Goal: Task Accomplishment & Management: Use online tool/utility

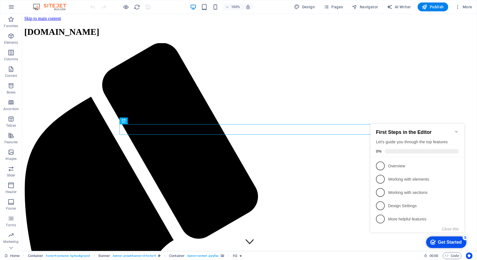
drag, startPoint x: 457, startPoint y: 128, endPoint x: 811, endPoint y: 185, distance: 357.9
click at [457, 130] on icon "Minimize checklist" at bounding box center [456, 131] width 2 height 2
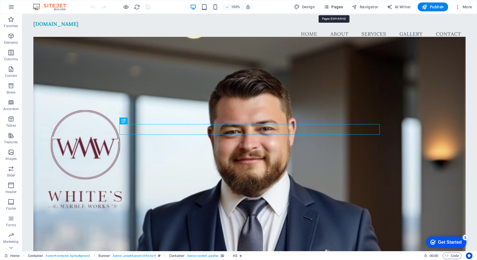
click at [337, 7] on span "Pages" at bounding box center [333, 7] width 19 height 6
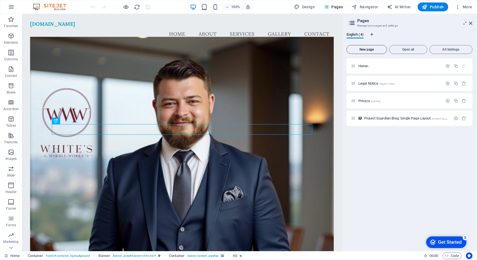
click at [366, 49] on span "New page" at bounding box center [367, 49] width 36 height 3
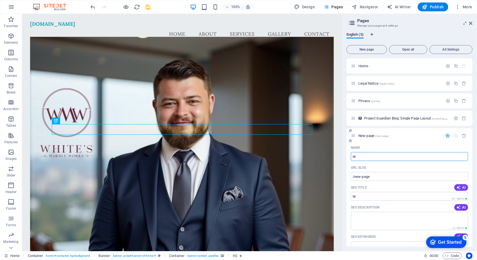
type input "W"
type input "/w"
type input "White"
type input "/white"
type input "Whites"
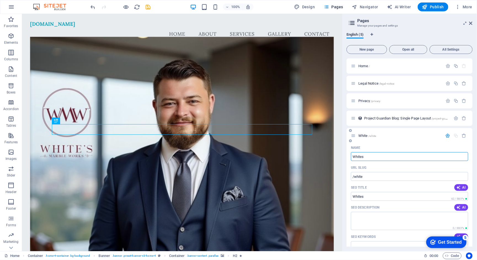
type input "/whites"
type input "Whites Ma"
type input "/whites-ma"
type input "Whites Marble"
type input "/whites-marble"
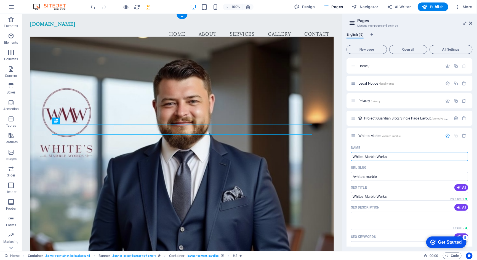
type input "Whites Marble Works"
type input "/whites-marble-works"
type input "Whites Marble Works Give"
type input "/whites-marble-works-give"
type input "Whites Marble Works Giveaway"
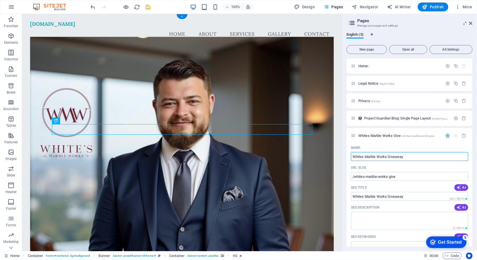
type input "/whites-marble-works-giveaway"
click at [447, 136] on icon "button" at bounding box center [448, 135] width 5 height 5
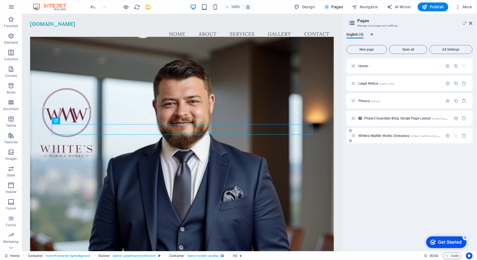
click at [415, 133] on div "Whites Marble Works Giveaway /whites-marble-works-giveaway" at bounding box center [397, 135] width 92 height 6
click at [382, 132] on div "Whites Marble Works Giveaway /whites-marble-works-giveaway" at bounding box center [397, 135] width 92 height 6
click at [375, 134] on span "Whites Marble Works Giveaway /whites-marble-works-giveaway" at bounding box center [404, 135] width 91 height 4
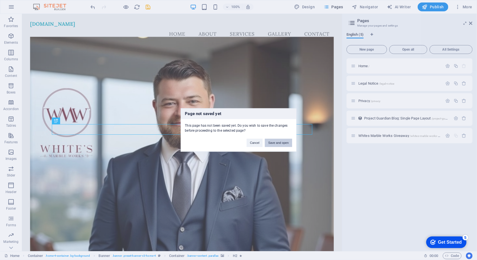
click at [284, 144] on button "Save and open" at bounding box center [278, 143] width 27 height 8
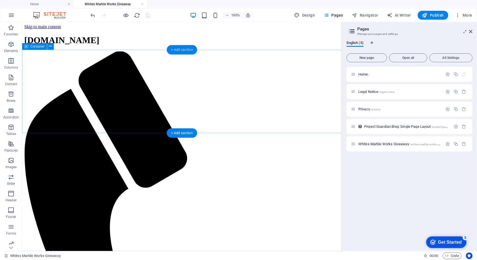
click at [183, 51] on div "+ Add section" at bounding box center [182, 49] width 31 height 9
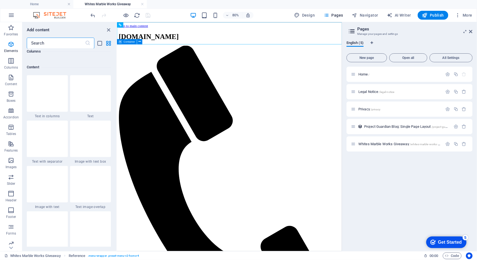
scroll to position [961, 0]
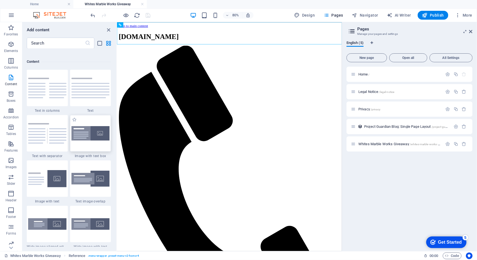
click at [91, 129] on img at bounding box center [91, 133] width 38 height 15
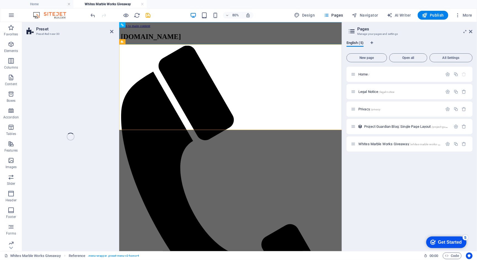
select select "rem"
select select "px"
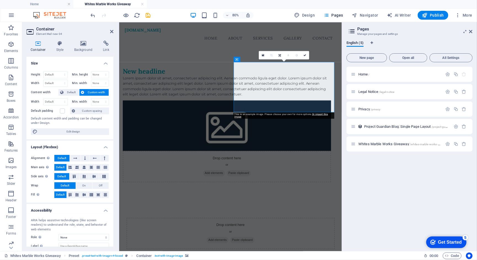
click at [319, 120] on figure at bounding box center [253, 151] width 261 height 63
click at [316, 123] on figure at bounding box center [253, 151] width 261 height 63
click at [264, 55] on icon at bounding box center [263, 54] width 2 height 3
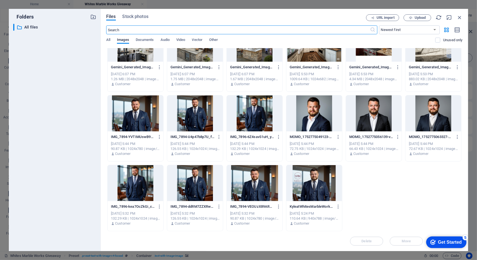
scroll to position [1762, 0]
click at [308, 180] on div at bounding box center [315, 183] width 56 height 36
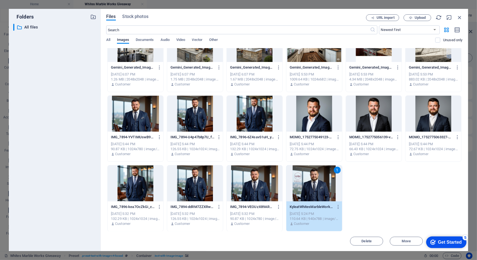
click at [319, 181] on div "1" at bounding box center [315, 183] width 56 height 36
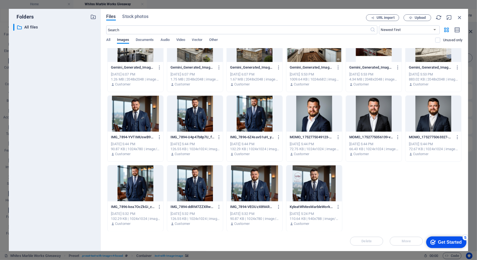
click at [319, 181] on div at bounding box center [315, 183] width 56 height 36
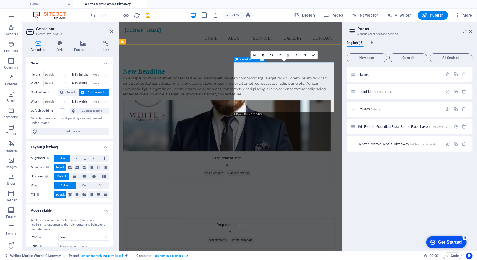
click at [282, 182] on div "Drop content here or Add elements Paste clipboard" at bounding box center [253, 201] width 261 height 39
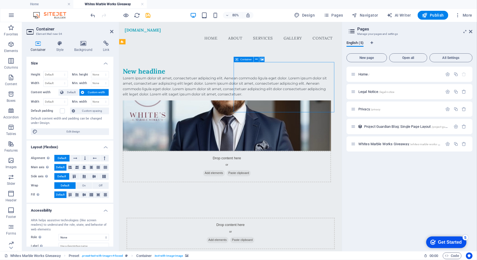
drag, startPoint x: 282, startPoint y: 85, endPoint x: 282, endPoint y: 93, distance: 8.3
click at [283, 182] on div "Drop content here or Add elements Paste clipboard" at bounding box center [253, 201] width 261 height 39
click at [276, 120] on figure at bounding box center [253, 151] width 261 height 63
click at [82, 43] on icon at bounding box center [83, 44] width 27 height 6
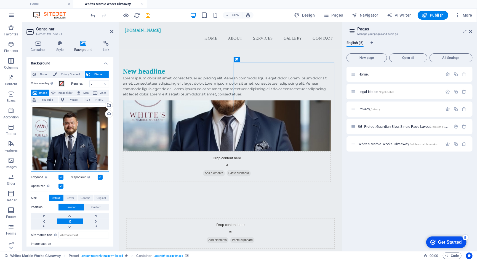
click at [80, 132] on div "Drag files here, click to choose files or select files from Files or our free s…" at bounding box center [70, 138] width 78 height 66
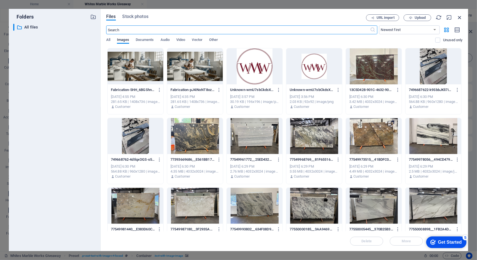
click at [460, 15] on icon "button" at bounding box center [460, 17] width 6 height 6
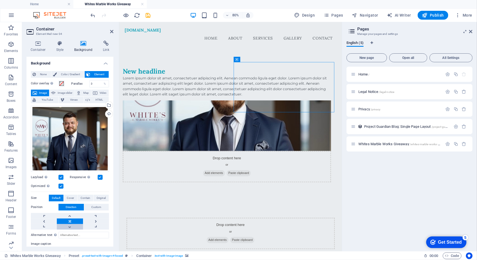
click at [70, 224] on link at bounding box center [70, 227] width 26 height 6
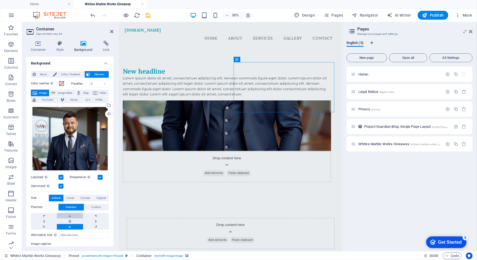
click at [70, 213] on link at bounding box center [70, 216] width 26 height 6
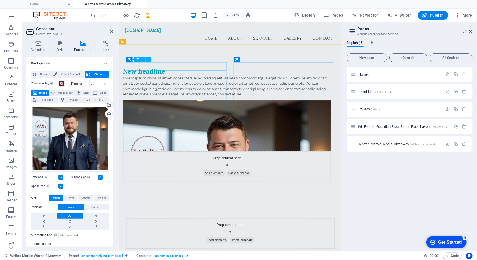
click at [179, 78] on div "New headline" at bounding box center [253, 83] width 261 height 11
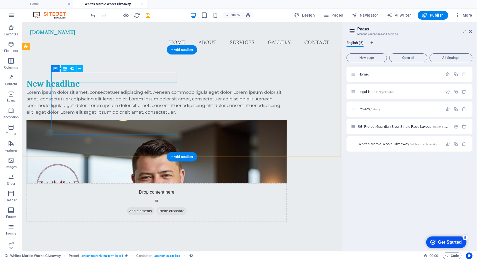
click at [95, 78] on div "New headline" at bounding box center [156, 83] width 261 height 11
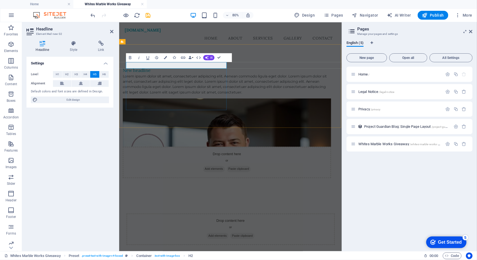
click at [139, 78] on h5 "New headline" at bounding box center [253, 82] width 261 height 8
click at [192, 146] on div "Kyle Johnson - White's Marble Works Lorem ipsum dolor sit amet, consectetuer ad…" at bounding box center [258, 147] width 279 height 183
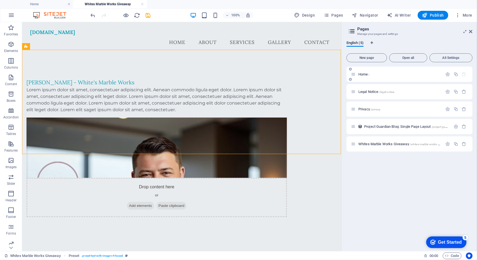
click at [365, 73] on span "Home /" at bounding box center [364, 74] width 11 height 4
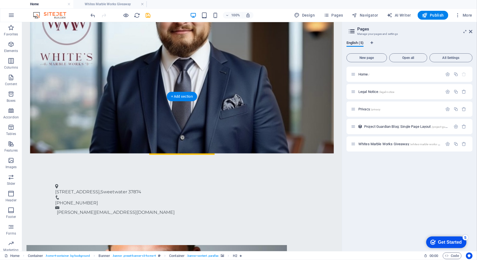
scroll to position [216, 0]
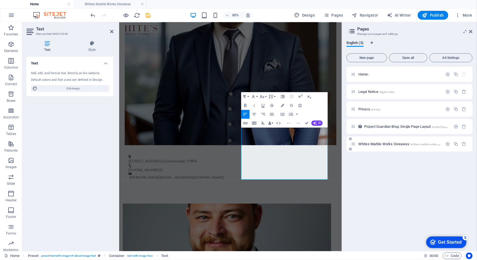
click at [383, 143] on span "Whites Marble Works Giveaway /whites-marble-works-giveaway" at bounding box center [404, 144] width 91 height 4
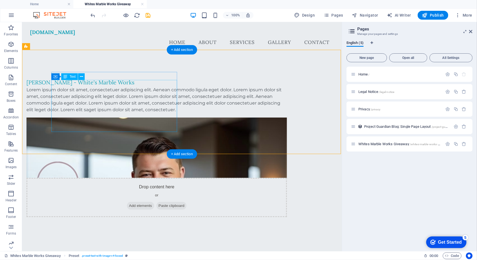
click at [133, 101] on div "Lorem ipsum dolor sit amet, consectetuer adipiscing elit. Aenean commodo ligula…" at bounding box center [156, 99] width 261 height 27
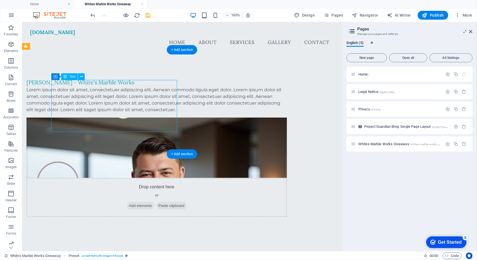
click at [133, 101] on div "Lorem ipsum dolor sit amet, consectetuer adipiscing elit. Aenean commodo ligula…" at bounding box center [156, 99] width 261 height 27
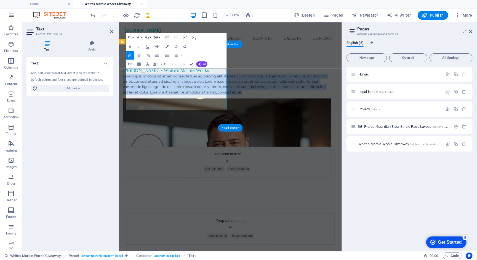
click at [136, 113] on p "Lorem ipsum dolor sit amet, consectetuer adipiscing elit. Aenean commodo ligula…" at bounding box center [253, 99] width 261 height 27
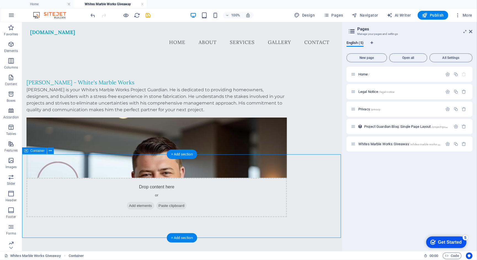
scroll to position [0, 0]
click at [11, 46] on icon "button" at bounding box center [11, 44] width 7 height 7
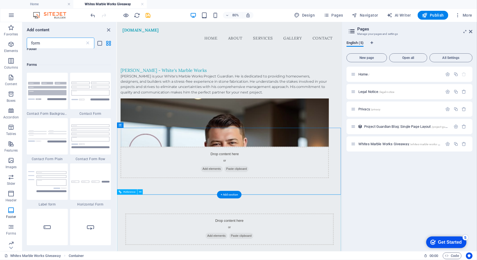
scroll to position [215, 0]
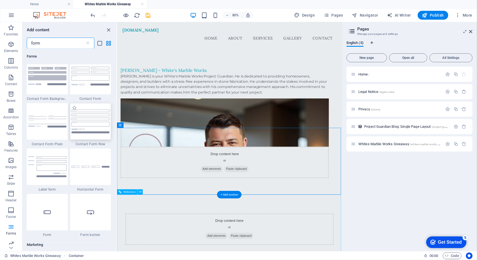
type input "form"
click at [94, 113] on img at bounding box center [91, 120] width 38 height 23
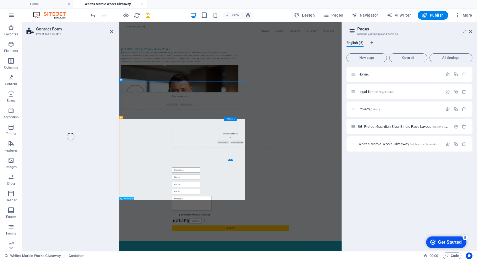
select select "rem"
select select "preset-contact-form-v3-row"
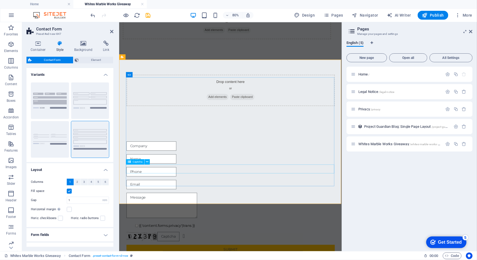
scroll to position [174, 0]
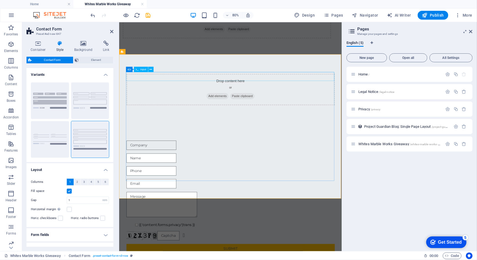
drag, startPoint x: 155, startPoint y: 91, endPoint x: 163, endPoint y: 91, distance: 7.8
click at [58, 100] on button "Background" at bounding box center [50, 100] width 38 height 36
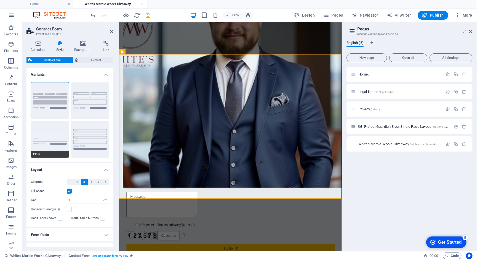
click at [50, 124] on button "Plain" at bounding box center [50, 139] width 38 height 36
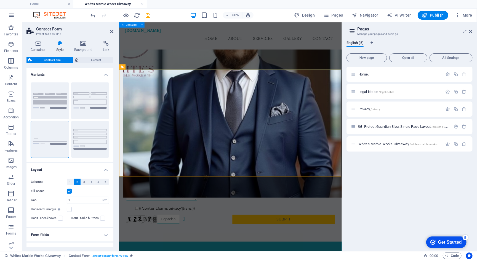
scroll to position [156, 0]
click at [92, 135] on button "Row" at bounding box center [90, 139] width 38 height 36
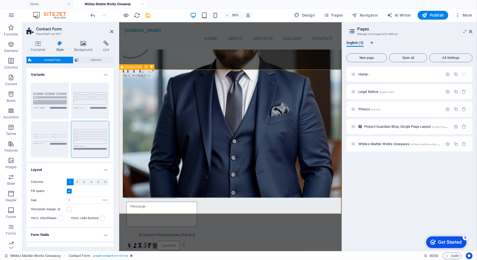
click at [366, 160] on div "{{ 'content.forms.privacy'|trans }} Unreadable? Regenerate Submit" at bounding box center [258, 252] width 279 height 185
click at [146, 67] on icon at bounding box center [146, 66] width 2 height 5
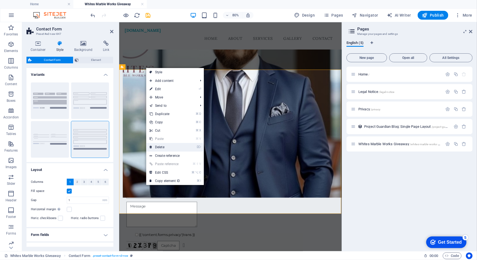
click at [165, 146] on link "⌦ Delete" at bounding box center [164, 147] width 37 height 8
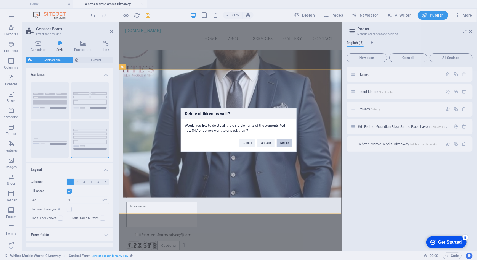
click at [284, 144] on button "Delete" at bounding box center [284, 143] width 15 height 8
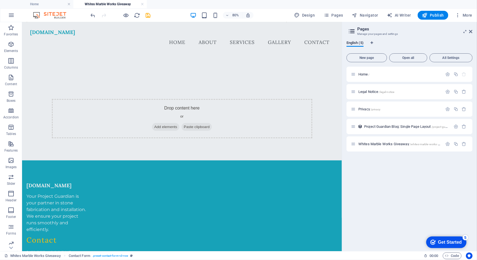
scroll to position [80, 0]
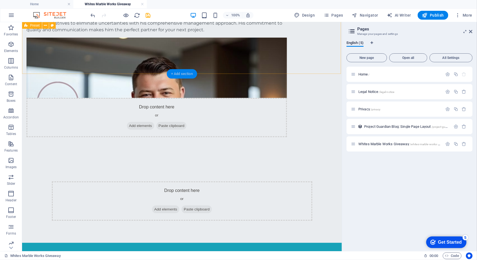
click at [186, 72] on div "+ Add section" at bounding box center [182, 73] width 31 height 9
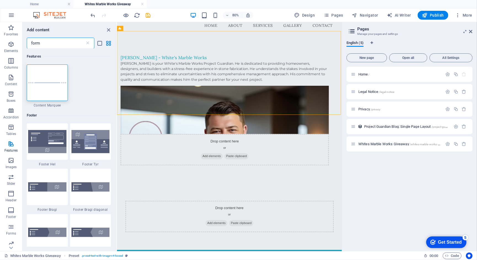
scroll to position [0, 0]
click at [60, 41] on input "form" at bounding box center [56, 43] width 58 height 11
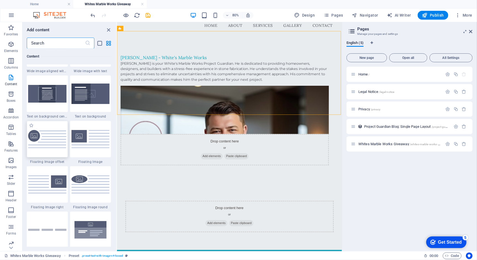
scroll to position [1136, 0]
click at [85, 103] on img at bounding box center [91, 93] width 38 height 20
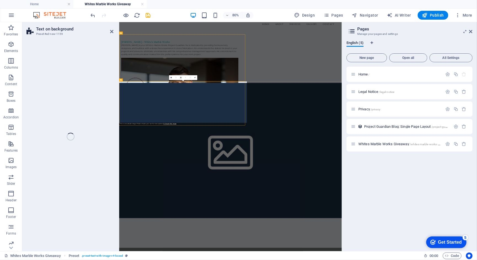
select select "%"
select select "rem"
select select "px"
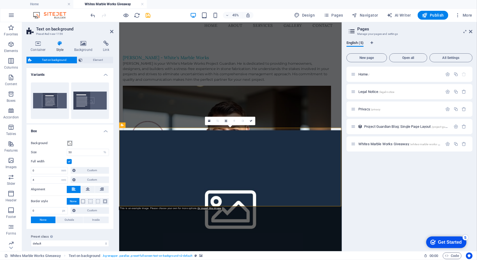
scroll to position [0, 0]
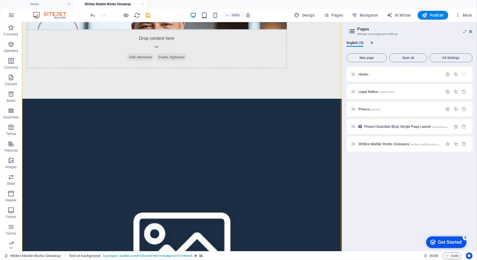
scroll to position [149, 0]
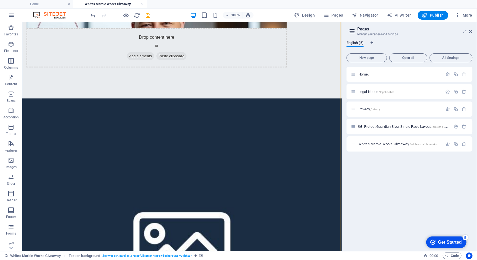
click at [275, 126] on figure at bounding box center [182, 243] width 320 height 291
click at [279, 119] on figure at bounding box center [182, 243] width 320 height 291
select select "%"
select select "rem"
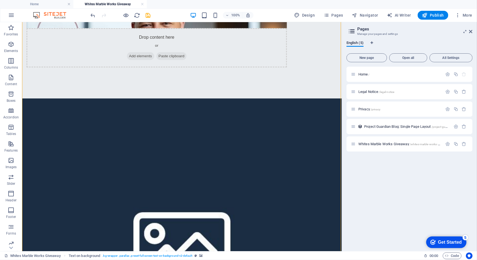
select select "rem"
select select "px"
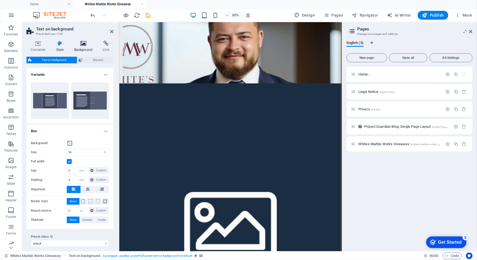
click at [83, 41] on icon at bounding box center [83, 44] width 27 height 6
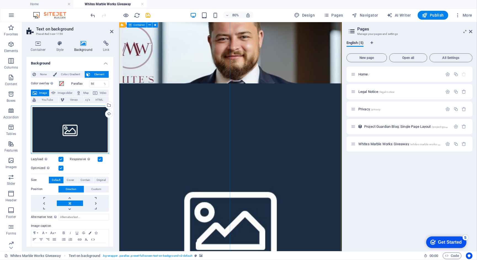
click at [70, 129] on div "Drag files here, click to choose files or select files from Files or our free s…" at bounding box center [70, 129] width 78 height 48
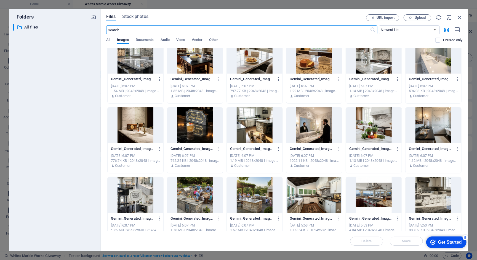
scroll to position [1614, 0]
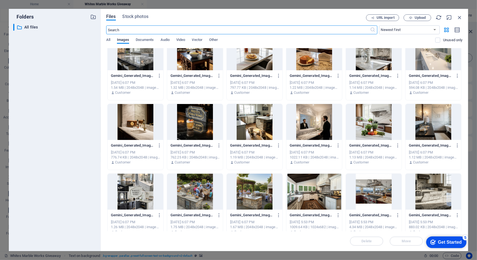
click at [137, 126] on div at bounding box center [136, 122] width 56 height 36
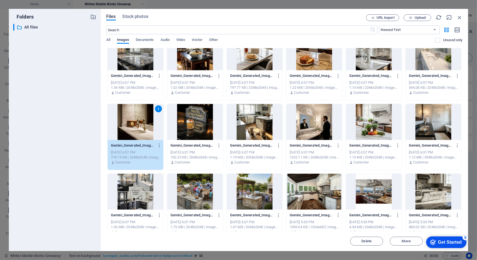
click at [137, 126] on div "1" at bounding box center [136, 122] width 56 height 36
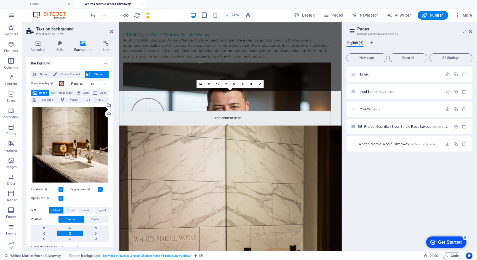
scroll to position [44, 0]
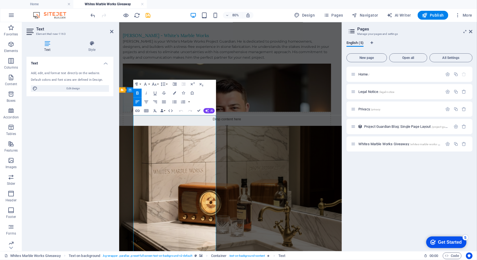
drag, startPoint x: 184, startPoint y: 151, endPoint x: 135, endPoint y: 139, distance: 50.9
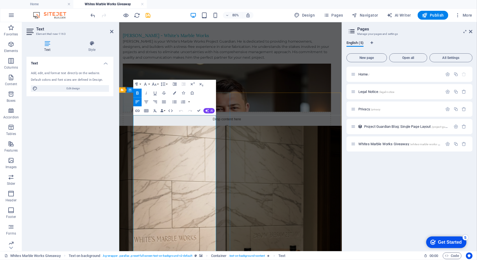
copy strong "👻 Spooktacular Vanity Giveaway! 👻"
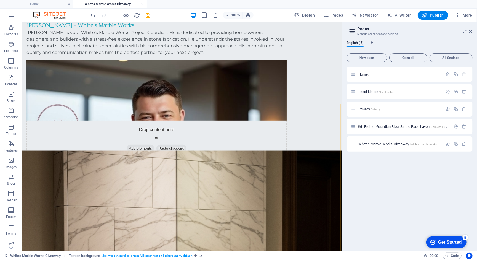
scroll to position [71, 0]
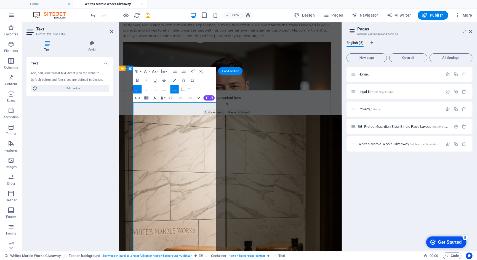
click at [174, 80] on icon "button" at bounding box center [174, 79] width 3 height 3
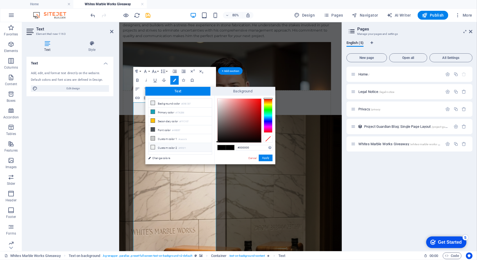
click at [152, 146] on icon at bounding box center [153, 147] width 4 height 4
type input "#f0f2f1"
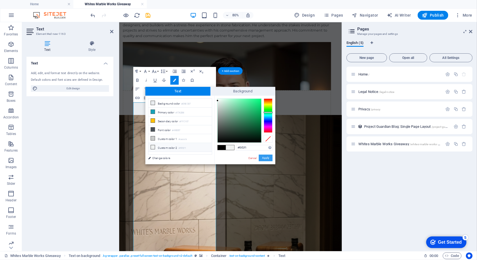
click at [267, 158] on button "Apply" at bounding box center [266, 157] width 14 height 7
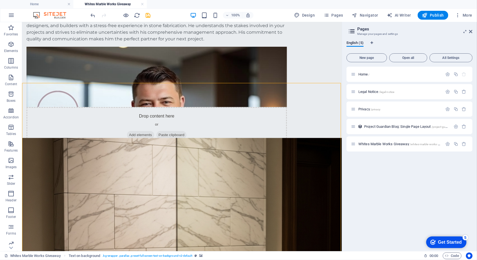
drag, startPoint x: 289, startPoint y: 179, endPoint x: 267, endPoint y: 157, distance: 31.2
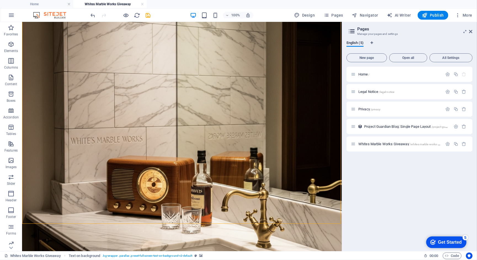
scroll to position [314, 0]
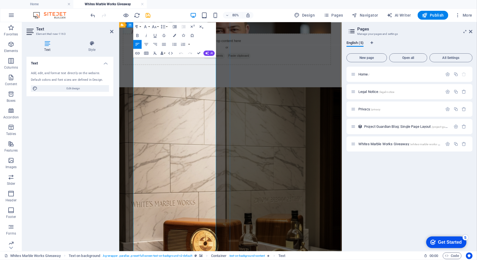
scroll to position [143, 0]
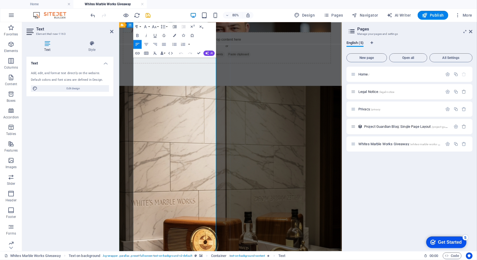
drag, startPoint x: 138, startPoint y: 108, endPoint x: 167, endPoint y: 124, distance: 33.5
drag, startPoint x: 179, startPoint y: 124, endPoint x: 133, endPoint y: 108, distance: 49.2
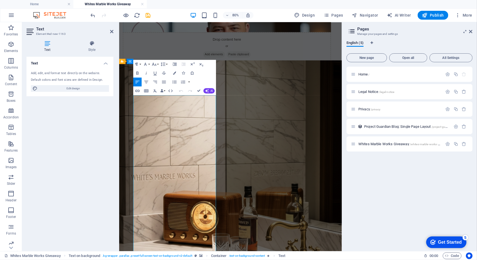
scroll to position [80, 0]
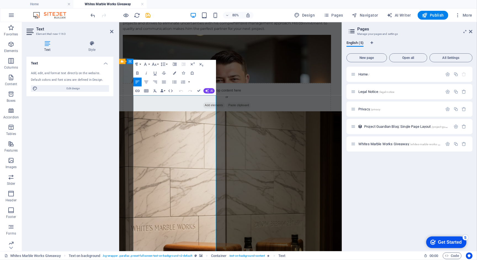
drag, startPoint x: 183, startPoint y: 166, endPoint x: 223, endPoint y: 292, distance: 131.6
click at [174, 82] on icon "button" at bounding box center [174, 81] width 5 height 5
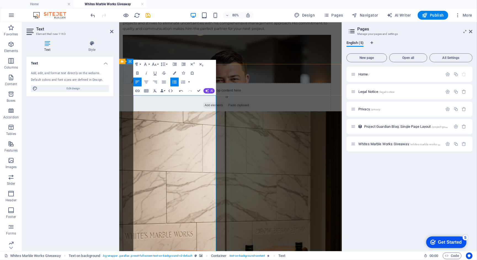
click at [174, 82] on icon "button" at bounding box center [174, 81] width 5 height 5
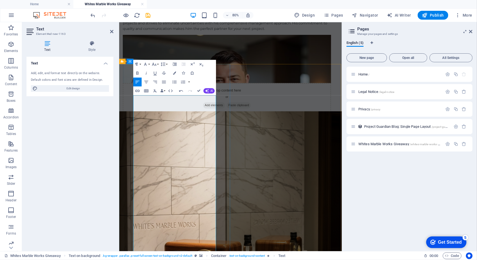
drag, startPoint x: 204, startPoint y: 197, endPoint x: 152, endPoint y: 192, distance: 51.8
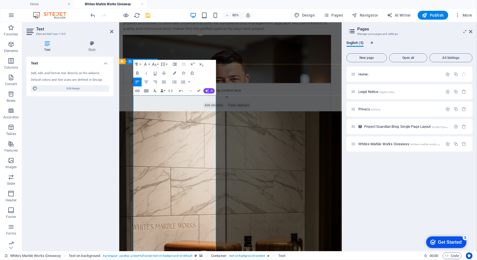
drag, startPoint x: 218, startPoint y: 204, endPoint x: 132, endPoint y: 179, distance: 89.4
click at [174, 83] on icon "button" at bounding box center [175, 81] width 4 height 3
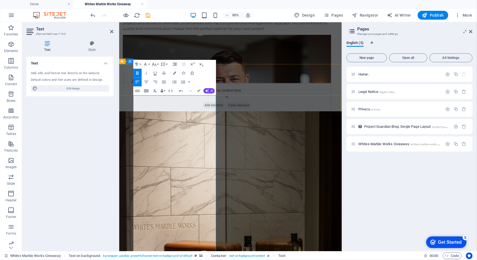
drag, startPoint x: 137, startPoint y: 224, endPoint x: 230, endPoint y: 264, distance: 101.3
click at [174, 82] on icon "button" at bounding box center [174, 81] width 5 height 5
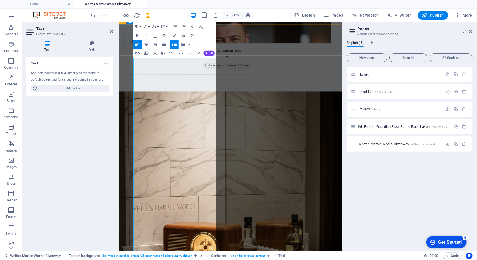
scroll to position [137, 0]
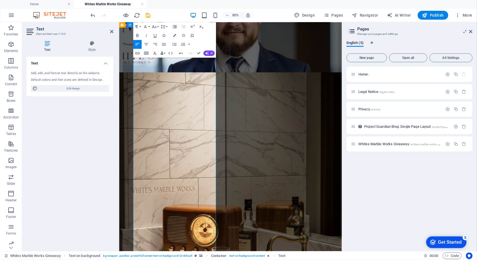
scroll to position [182, 0]
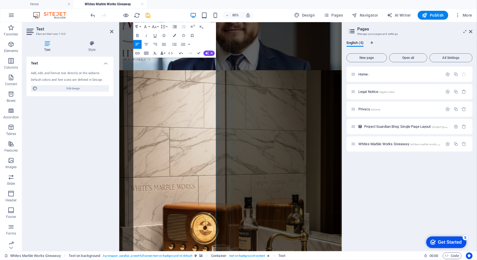
drag, startPoint x: 143, startPoint y: 222, endPoint x: 154, endPoint y: 262, distance: 41.5
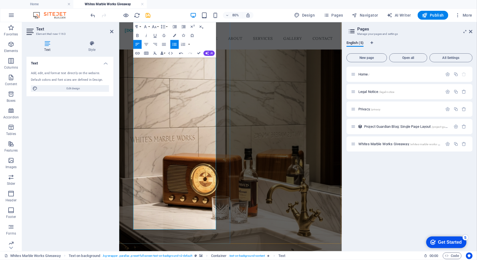
scroll to position [289, 0]
drag, startPoint x: 157, startPoint y: 225, endPoint x: 141, endPoint y: 107, distance: 119.5
click at [175, 45] on icon "button" at bounding box center [174, 43] width 5 height 5
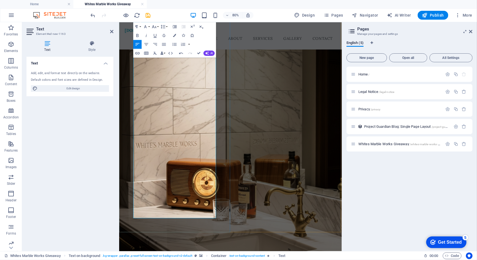
scroll to position [263, 0]
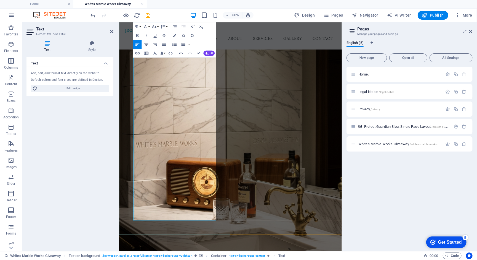
drag, startPoint x: 138, startPoint y: 142, endPoint x: 137, endPoint y: 129, distance: 13.0
click at [174, 44] on icon "button" at bounding box center [174, 43] width 5 height 5
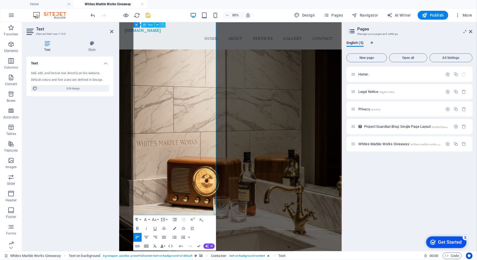
drag, startPoint x: 182, startPoint y: 219, endPoint x: 168, endPoint y: 215, distance: 13.9
drag, startPoint x: 234, startPoint y: 207, endPoint x: 137, endPoint y: 136, distance: 120.3
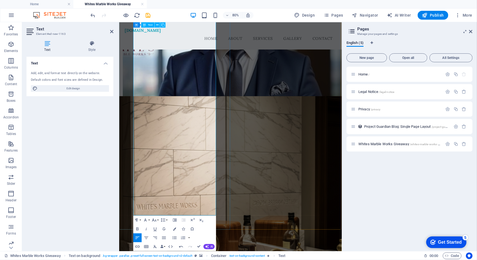
scroll to position [114, 0]
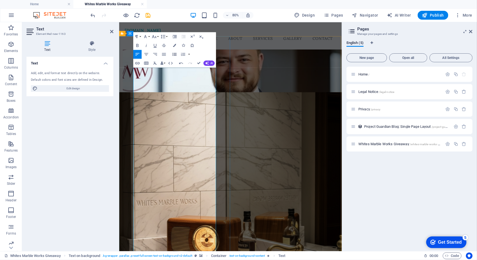
click at [173, 54] on icon "button" at bounding box center [174, 53] width 5 height 5
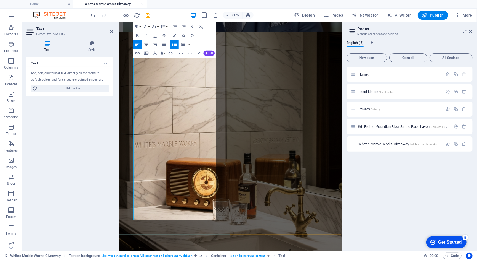
scroll to position [276, 0]
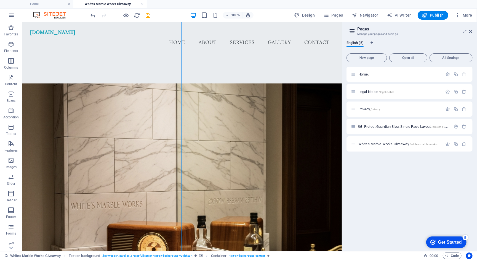
scroll to position [166, 0]
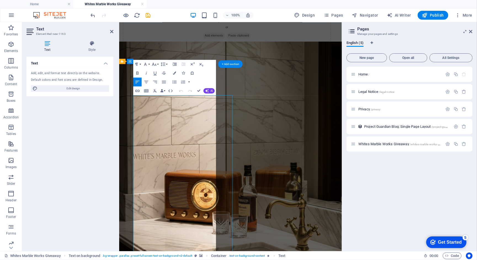
scroll to position [80, 0]
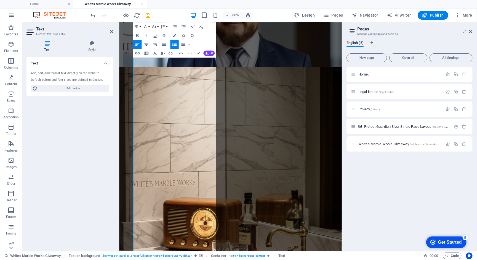
scroll to position [192, 0]
drag, startPoint x: 221, startPoint y: 165, endPoint x: 182, endPoint y: 165, distance: 38.1
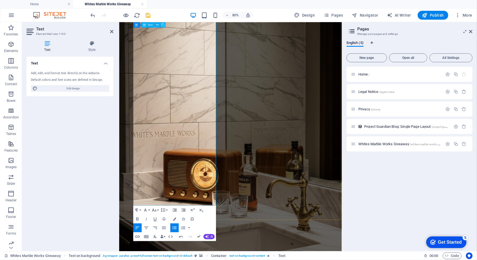
scroll to position [314, 0]
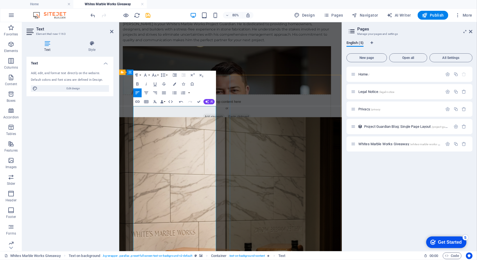
scroll to position [64, 0]
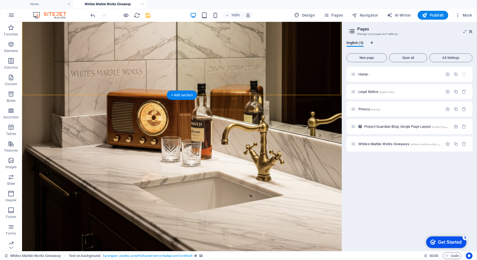
scroll to position [452, 0]
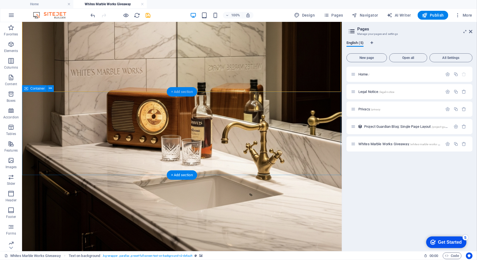
click at [189, 91] on div "+ Add section" at bounding box center [182, 91] width 31 height 9
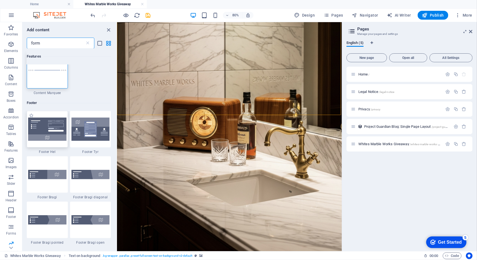
scroll to position [13, 0]
type input "form"
click at [39, 138] on img at bounding box center [47, 128] width 38 height 23
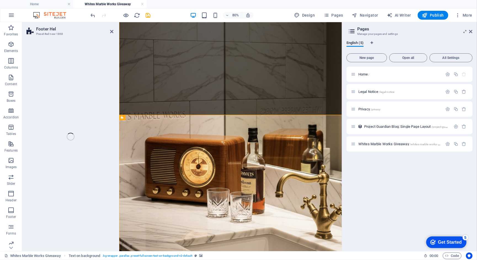
select select "%"
select select "rem"
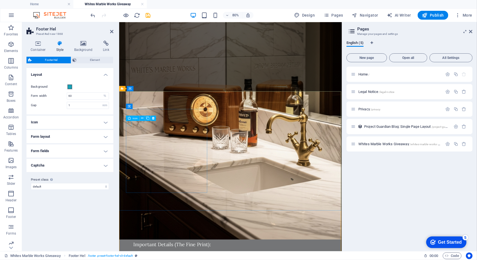
scroll to position [475, 0]
click at [150, 88] on icon at bounding box center [150, 88] width 2 height 5
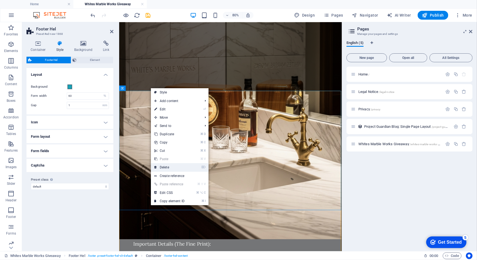
click at [176, 167] on link "⌦ Delete" at bounding box center [169, 167] width 37 height 8
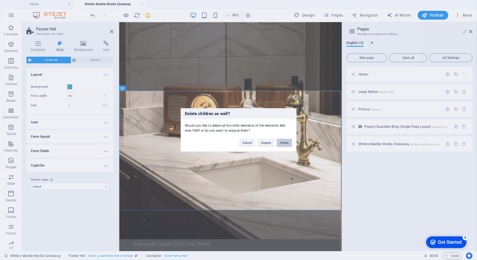
click at [285, 141] on button "Delete" at bounding box center [284, 143] width 15 height 8
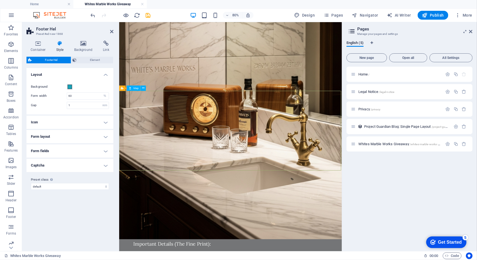
click at [144, 89] on icon at bounding box center [143, 88] width 2 height 5
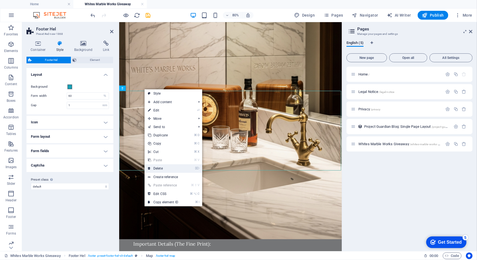
click at [162, 168] on link "⌦ Delete" at bounding box center [163, 168] width 37 height 8
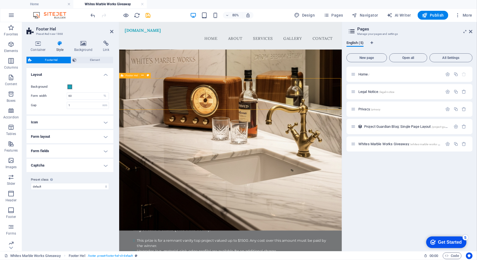
scroll to position [483, 0]
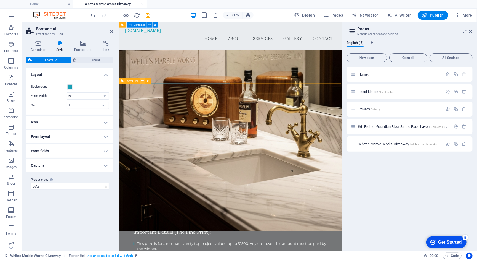
click at [142, 82] on icon at bounding box center [142, 80] width 2 height 5
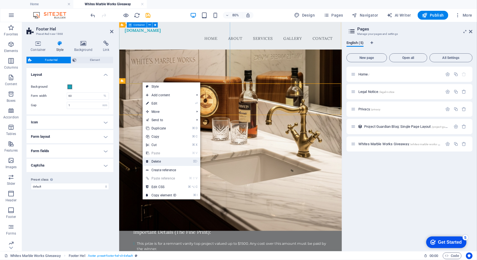
click at [161, 160] on link "⌦ Delete" at bounding box center [161, 161] width 37 height 8
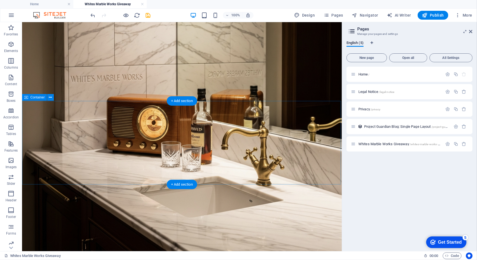
scroll to position [442, 0]
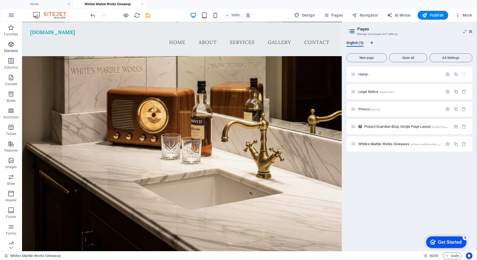
click at [11, 46] on icon "button" at bounding box center [11, 44] width 7 height 7
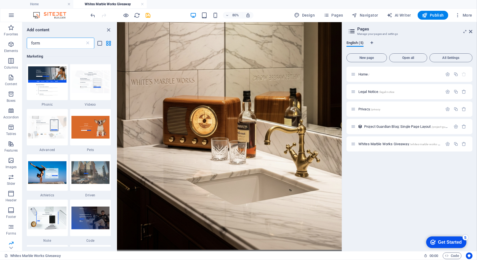
scroll to position [423, 0]
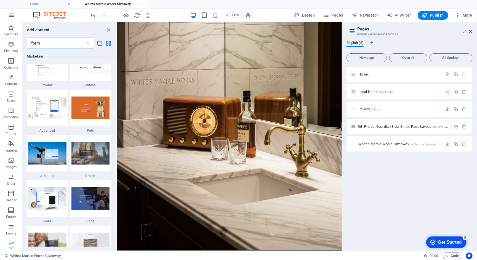
click at [31, 42] on input "form" at bounding box center [56, 43] width 58 height 11
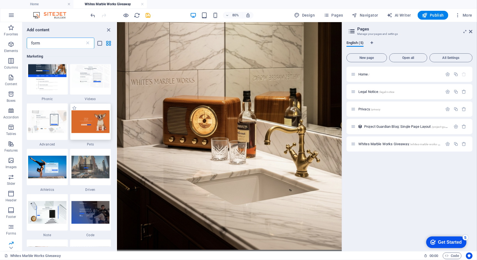
scroll to position [410, 0]
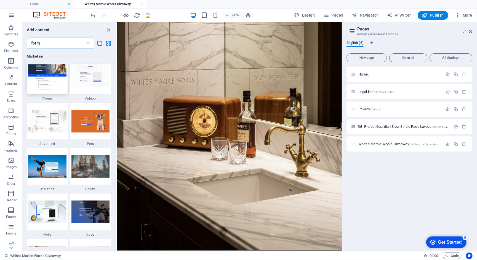
type input "form"
click at [55, 83] on img at bounding box center [47, 75] width 38 height 31
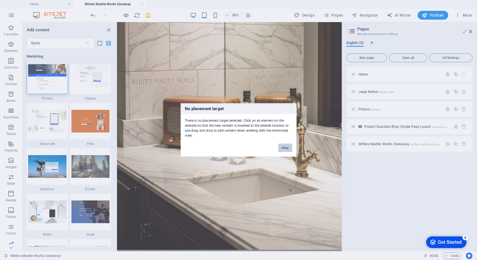
click at [288, 148] on button "Okay" at bounding box center [286, 148] width 14 height 8
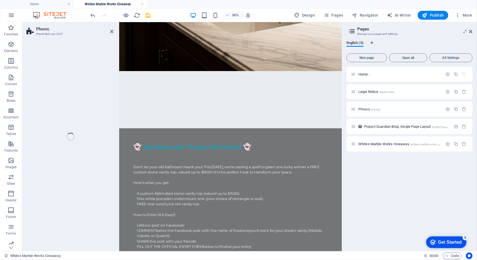
select select "%"
select select "rem"
select select "px"
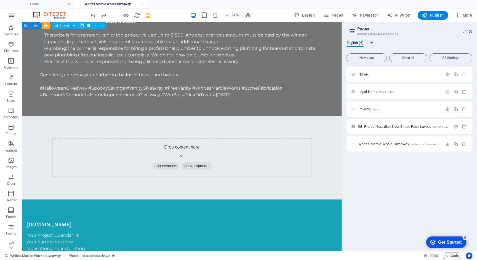
scroll to position [469, 0]
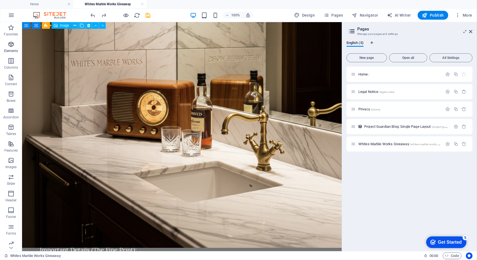
click at [11, 46] on icon "button" at bounding box center [11, 44] width 7 height 7
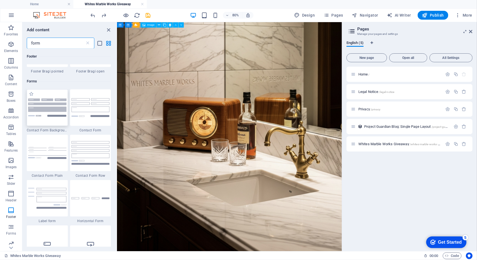
scroll to position [193, 0]
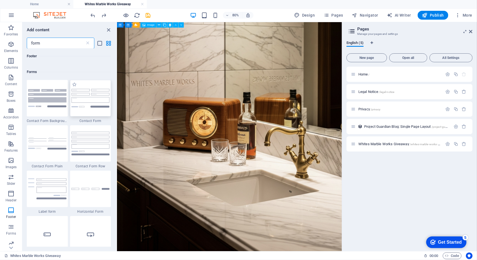
type input "form"
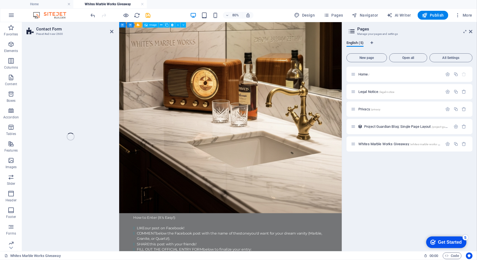
select select "rem"
select select "preset-contact-form-v3-default"
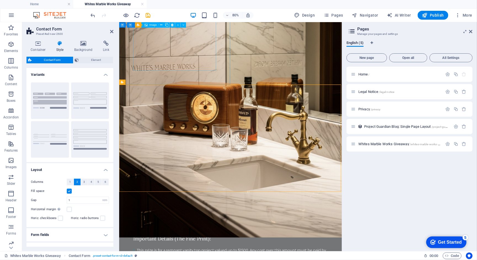
scroll to position [483, 0]
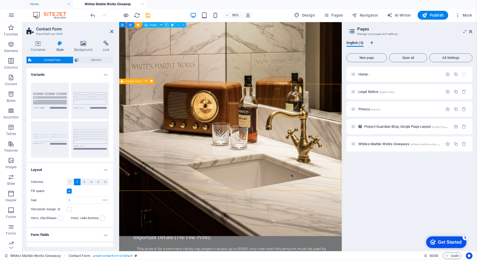
drag, startPoint x: 166, startPoint y: 129, endPoint x: 128, endPoint y: 129, distance: 38.7
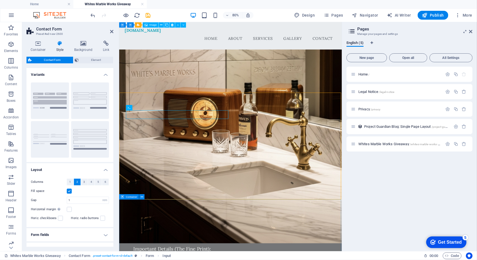
scroll to position [449, 0]
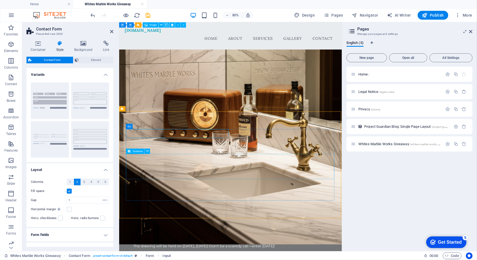
type textarea "Tell us"
type input "Name"
type input "Address"
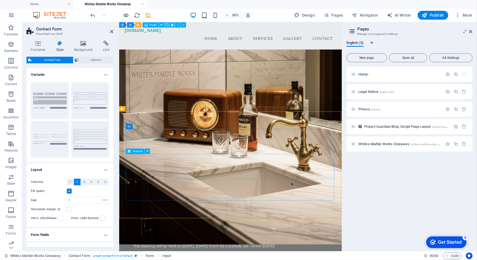
drag, startPoint x: 150, startPoint y: 189, endPoint x: 123, endPoint y: 190, distance: 26.5
type textarea "T"
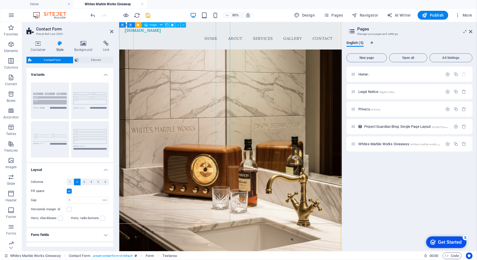
scroll to position [309, 0]
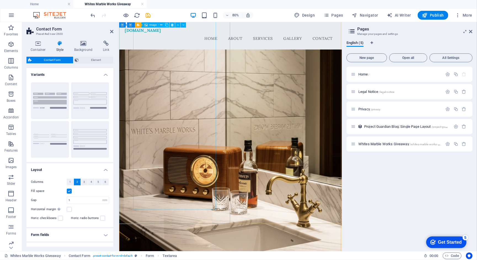
type textarea "Tell us more about where you'd like the vanity"
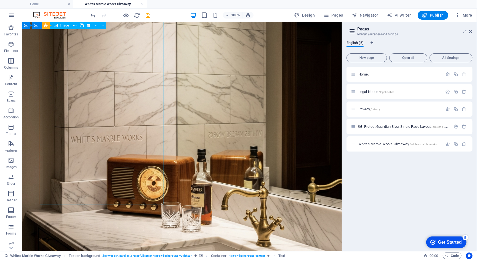
scroll to position [323, 0]
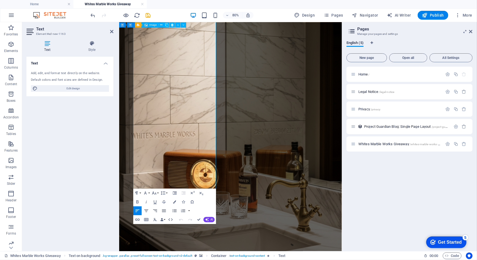
scroll to position [335, 0]
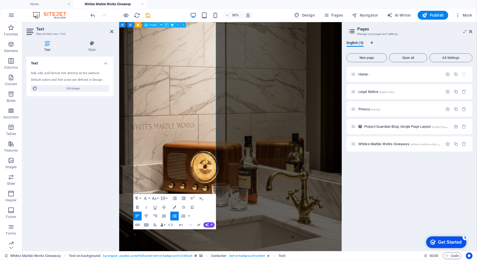
click at [273, 168] on figure at bounding box center [258, 185] width 279 height 361
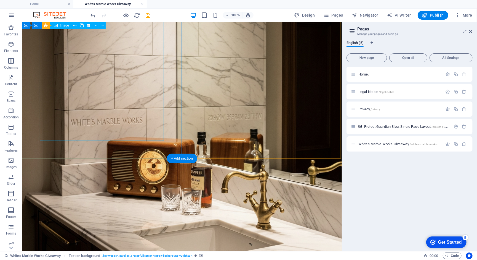
scroll to position [396, 0]
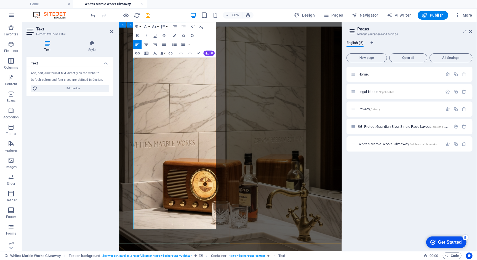
scroll to position [293, 0]
drag, startPoint x: 202, startPoint y: 210, endPoint x: 226, endPoint y: 211, distance: 24.8
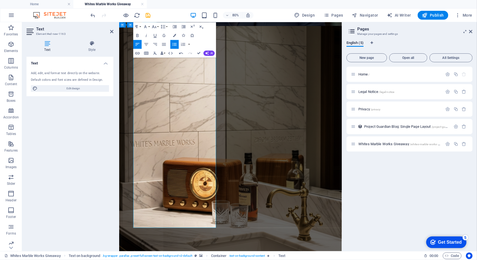
click at [340, 168] on figure at bounding box center [258, 206] width 279 height 361
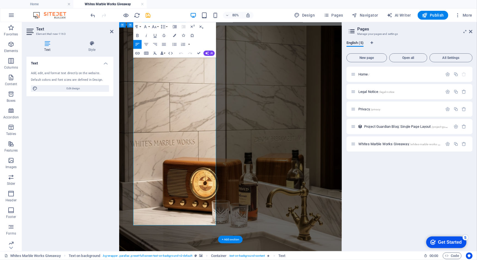
scroll to position [296, 0]
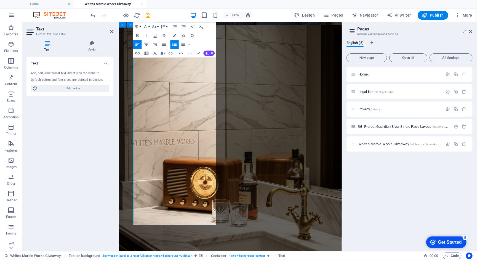
click at [265, 196] on figure at bounding box center [258, 205] width 279 height 361
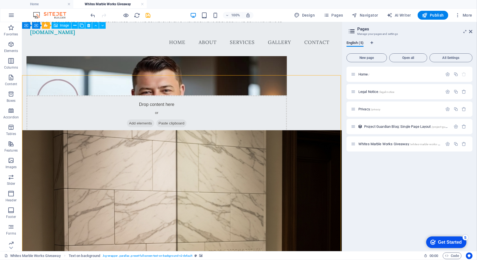
scroll to position [75, 0]
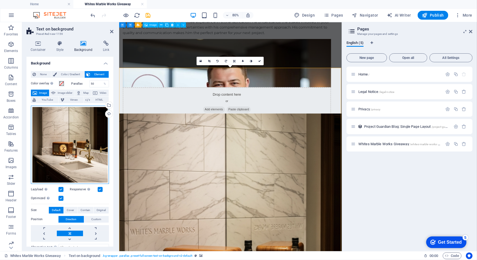
click at [67, 139] on div "Drag files here, click to choose files or select files from Files or our free s…" at bounding box center [70, 144] width 78 height 78
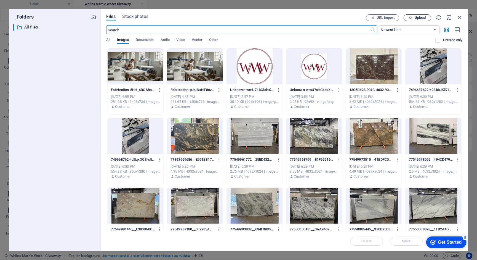
click at [418, 16] on span "Upload" at bounding box center [420, 17] width 11 height 3
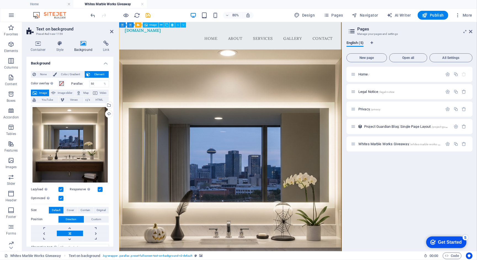
scroll to position [244, 0]
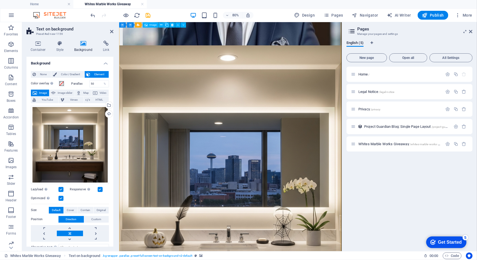
click at [332, 150] on figure at bounding box center [258, 231] width 279 height 361
click at [65, 142] on div "Drag files here, click to choose files or select files from Files or our free s…" at bounding box center [70, 144] width 78 height 78
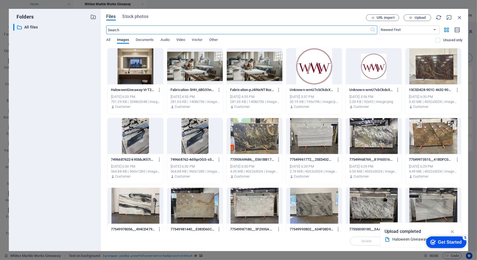
scroll to position [89, 0]
click at [413, 18] on span "Upload" at bounding box center [417, 18] width 23 height 4
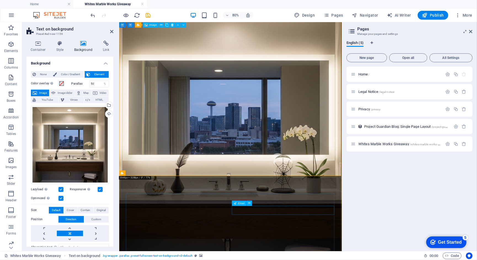
scroll to position [377, 0]
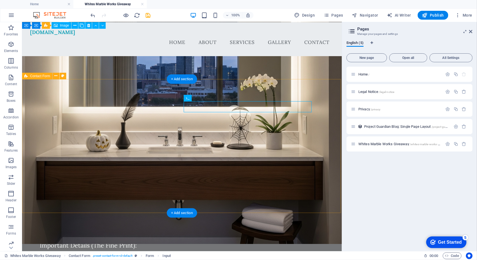
scroll to position [470, 0]
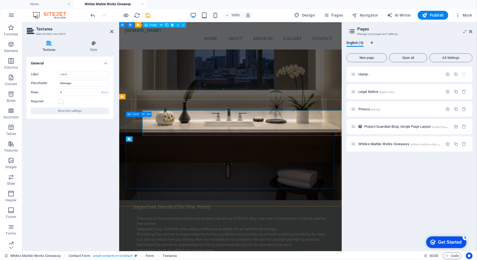
click at [0, 0] on span "Textarea" at bounding box center [0, 0] width 0 height 0
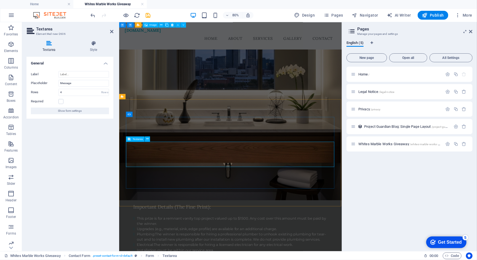
click at [134, 138] on span "Textarea" at bounding box center [138, 138] width 10 height 3
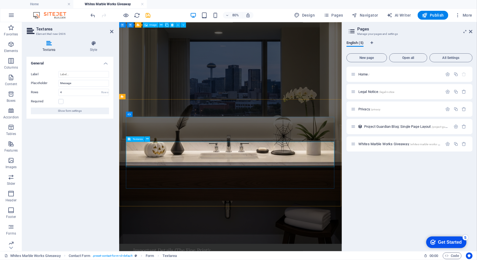
click at [134, 138] on span "Textarea" at bounding box center [138, 138] width 10 height 3
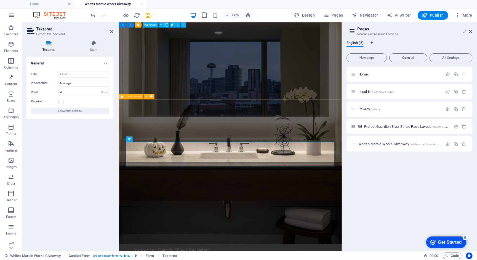
select select "rem"
select select "preset-contact-form-v3-default"
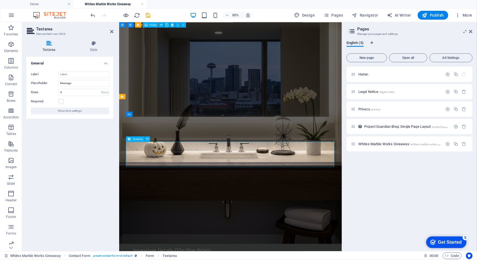
type textarea "T"
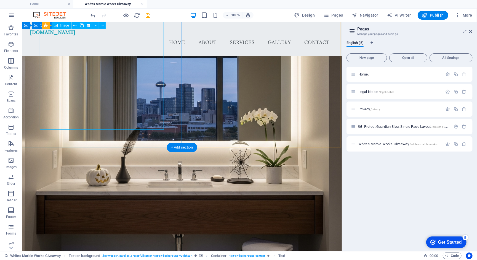
scroll to position [402, 0]
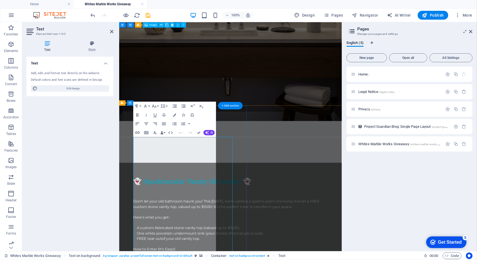
click at [55, 93] on div "Add, edit, and format text directly on the website. Default colors and font siz…" at bounding box center [70, 82] width 87 height 30
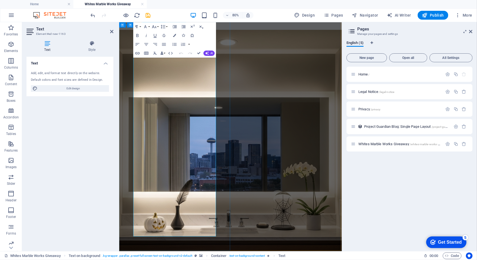
scroll to position [290, 0]
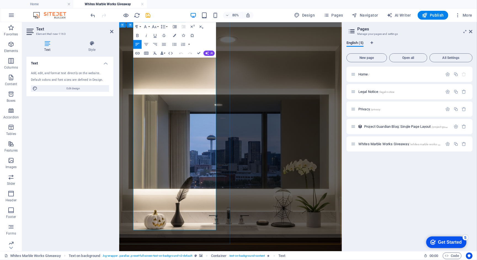
drag, startPoint x: 181, startPoint y: 233, endPoint x: 135, endPoint y: 227, distance: 45.7
copy span "Good luck, and may your bathroom be full of boos… and beauty!"
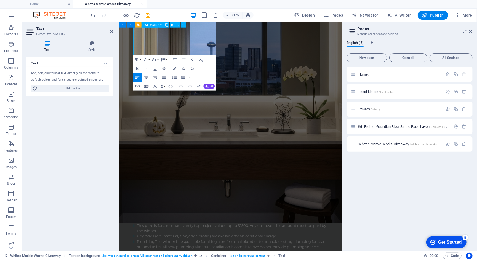
scroll to position [518, 0]
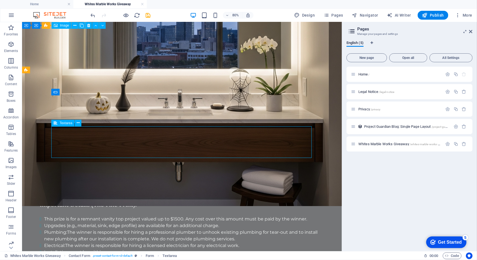
drag, startPoint x: 140, startPoint y: 138, endPoint x: 214, endPoint y: 115, distance: 77.0
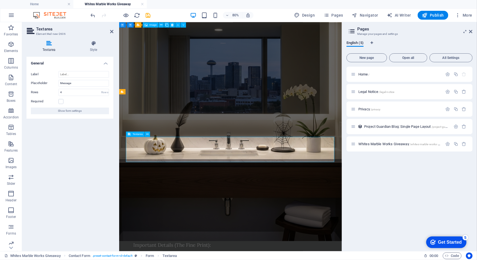
paste textarea "Good luck, and may your bathroom be full of boos… and beauty!"
type textarea "Confirm that you liked, commented, and shared the facebook post for this giveaw…"
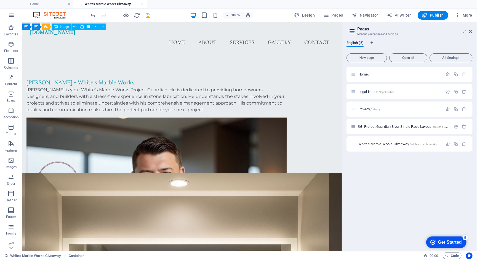
scroll to position [0, 0]
click at [435, 16] on span "Publish" at bounding box center [433, 15] width 22 height 6
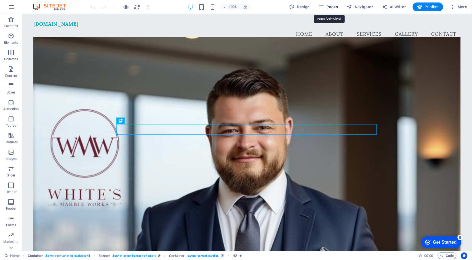
click at [335, 6] on span "Pages" at bounding box center [328, 7] width 19 height 6
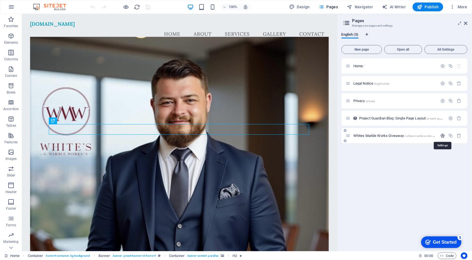
click at [444, 135] on icon "button" at bounding box center [443, 135] width 5 height 5
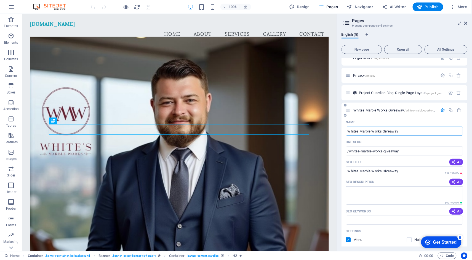
scroll to position [27, 0]
click at [459, 179] on span "AI" at bounding box center [456, 180] width 9 height 4
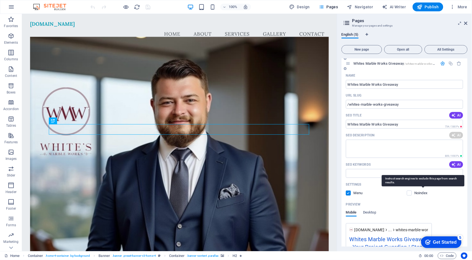
scroll to position [76, 0]
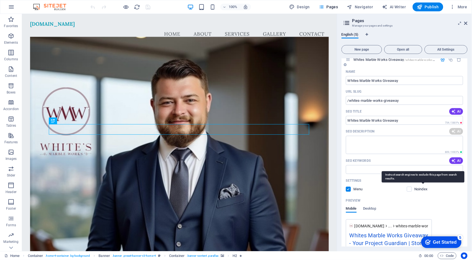
type textarea "Transform your bathroom this Halloween! Enter to win a FREE custom stone vanity…"
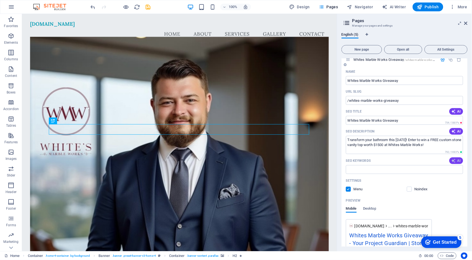
click at [456, 158] on span "AI" at bounding box center [456, 160] width 9 height 4
type input "Kyle Johnson, Whites Marble Works, stone fabrication, vanity giveaway, bathroom…"
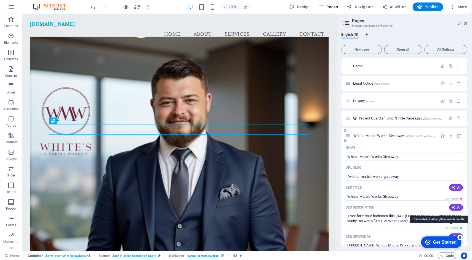
scroll to position [0, 0]
click at [431, 135] on span "/whites-marble-works-giveaway" at bounding box center [425, 135] width 40 height 3
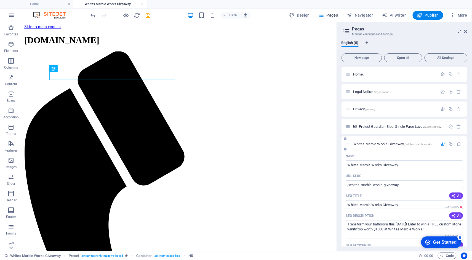
click at [384, 144] on span "Whites Marble Works Giveaway /whites-marble-works-giveaway" at bounding box center [399, 144] width 91 height 4
click at [419, 143] on span "/whites-marble-works-giveaway" at bounding box center [425, 143] width 40 height 3
drag, startPoint x: 404, startPoint y: 184, endPoint x: 343, endPoint y: 184, distance: 61.3
click at [434, 15] on span "Publish" at bounding box center [428, 15] width 22 height 6
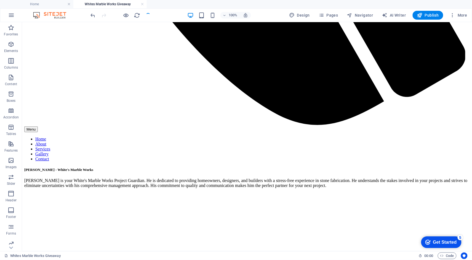
scroll to position [527, 0]
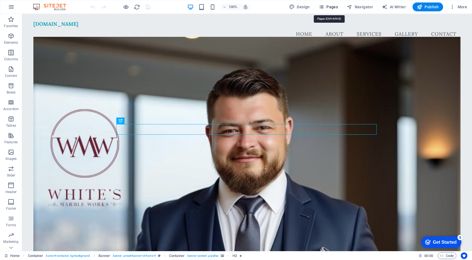
click at [333, 7] on span "Pages" at bounding box center [328, 7] width 19 height 6
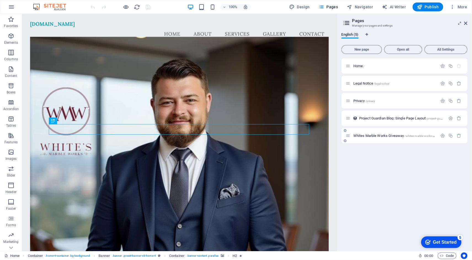
click at [397, 136] on span "Whites Marble Works Giveaway /whites-marble-works-giveaway" at bounding box center [399, 135] width 91 height 4
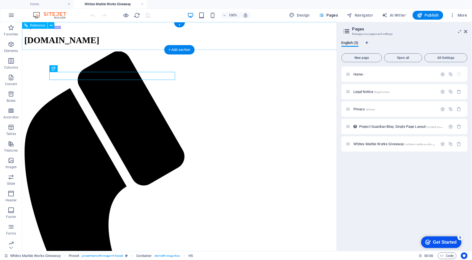
click at [84, 35] on div "[DOMAIN_NAME]" at bounding box center [179, 40] width 311 height 10
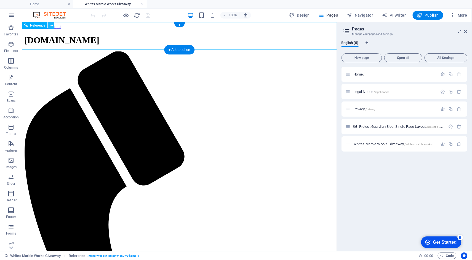
click at [51, 25] on icon at bounding box center [51, 26] width 3 height 6
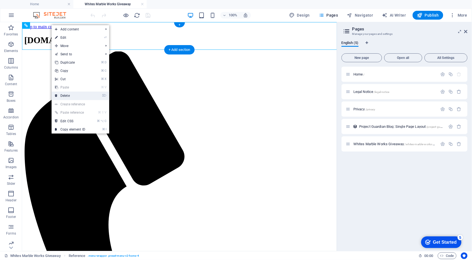
click at [69, 93] on link "⌦ Delete" at bounding box center [70, 95] width 37 height 8
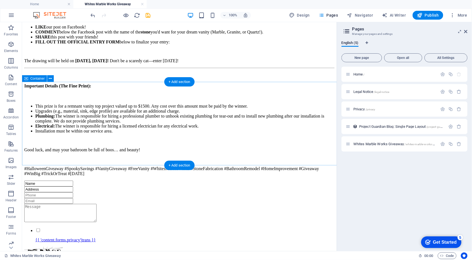
scroll to position [588, 0]
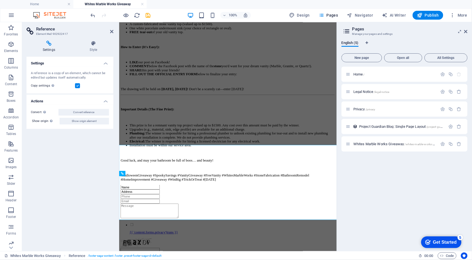
scroll to position [570, 0]
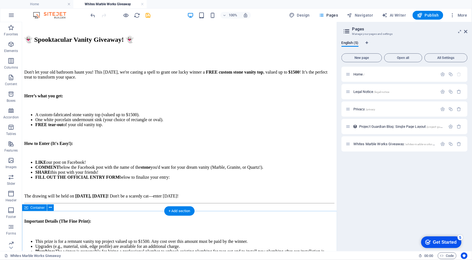
scroll to position [448, 0]
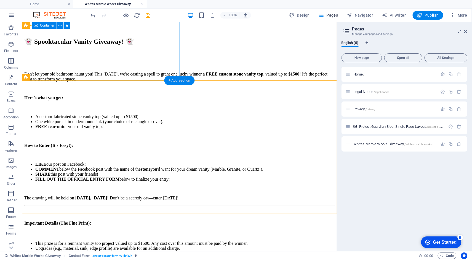
click at [176, 79] on div "+ Add section" at bounding box center [179, 80] width 31 height 9
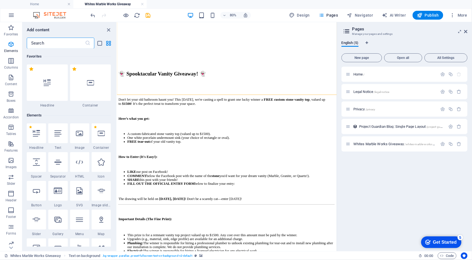
scroll to position [0, 0]
click at [52, 83] on div at bounding box center [47, 82] width 41 height 36
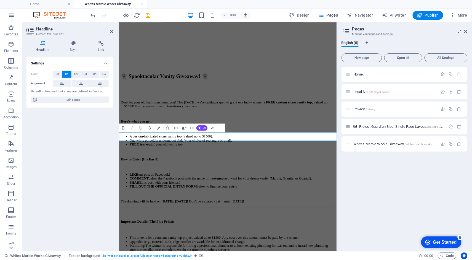
scroll to position [408, 0]
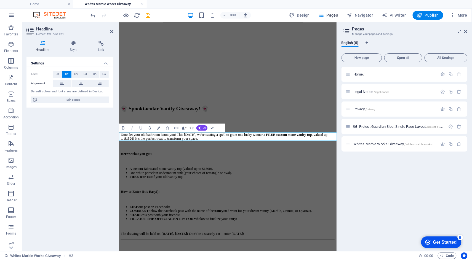
drag, startPoint x: 202, startPoint y: 164, endPoint x: 144, endPoint y: 166, distance: 58.9
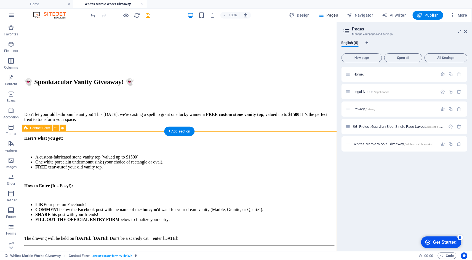
scroll to position [407, 0]
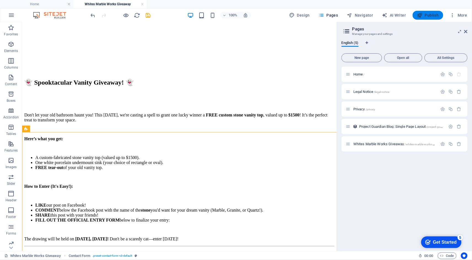
click at [432, 17] on span "Publish" at bounding box center [428, 15] width 22 height 6
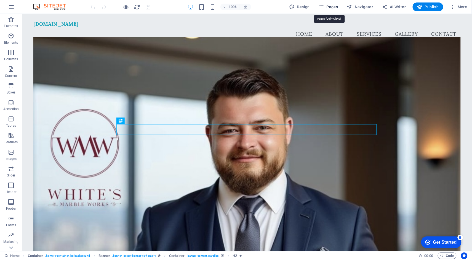
click at [329, 7] on span "Pages" at bounding box center [328, 7] width 19 height 6
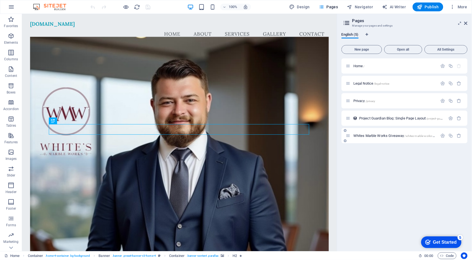
click at [365, 134] on span "Whites Marble Works Giveaway /whites-marble-works-giveaway" at bounding box center [399, 135] width 91 height 4
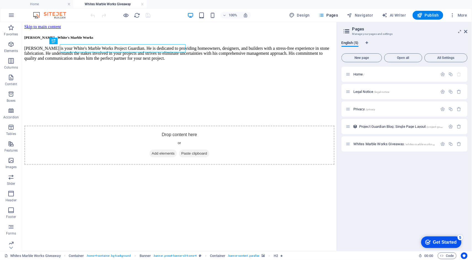
click at [245, 112] on figure at bounding box center [179, 112] width 311 height 0
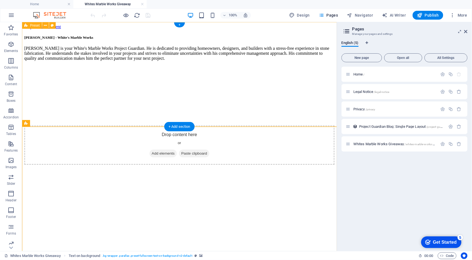
click at [161, 35] on div "Kyle Johnson - White's Marble Works Kyle Johnson is your White's Marble Works P…" at bounding box center [179, 99] width 311 height 129
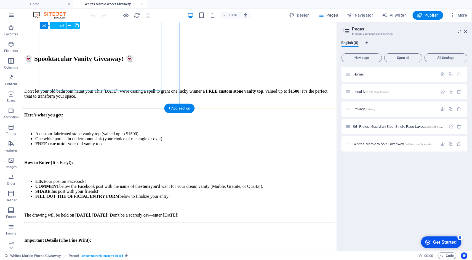
scroll to position [431, 0]
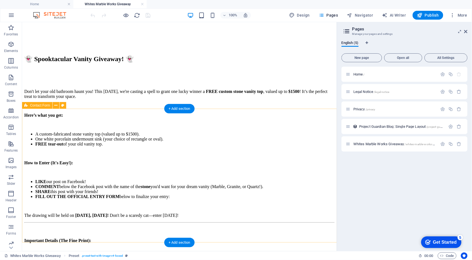
drag, startPoint x: 125, startPoint y: 52, endPoint x: 140, endPoint y: 140, distance: 89.6
click at [117, 224] on div "Kyle Johnson - White's Marble Works Kyle Johnson is your White's Marble Works P…" at bounding box center [179, 261] width 311 height 1315
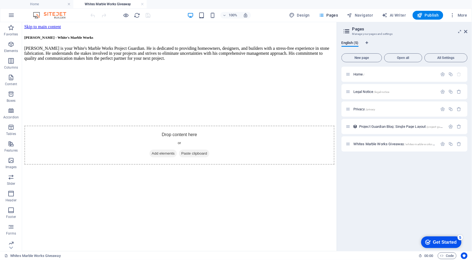
scroll to position [0, 0]
click at [170, 35] on div "Kyle Johnson - White's Marble Works Kyle Johnson is your White's Marble Works P…" at bounding box center [179, 99] width 311 height 129
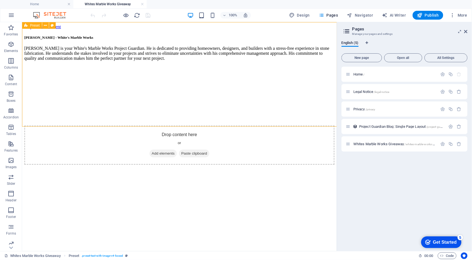
click at [139, 35] on div "Kyle Johnson - White's Marble Works Kyle Johnson is your White's Marble Works P…" at bounding box center [179, 99] width 311 height 129
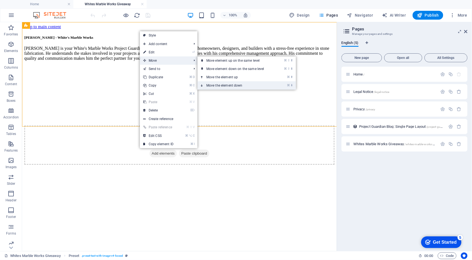
click at [255, 84] on link "⌘ ⬇ Move the element down" at bounding box center [237, 85] width 78 height 8
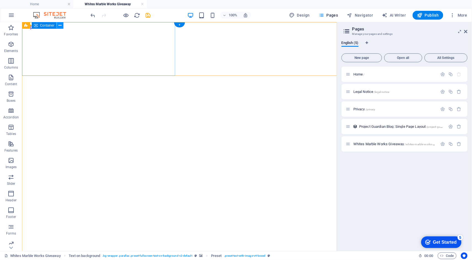
click at [60, 25] on icon at bounding box center [60, 26] width 3 height 6
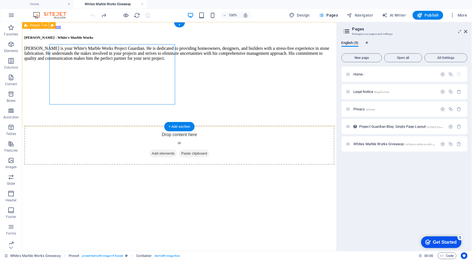
click at [200, 35] on div "Kyle Johnson - White's Marble Works Kyle Johnson is your White's Marble Works P…" at bounding box center [179, 99] width 311 height 129
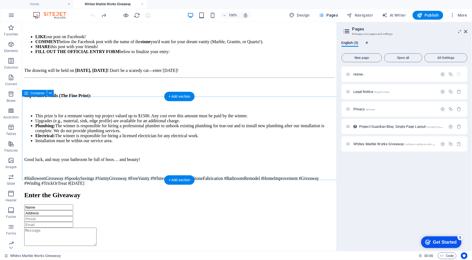
scroll to position [576, 0]
click at [179, 99] on div "+ Add section" at bounding box center [179, 96] width 31 height 9
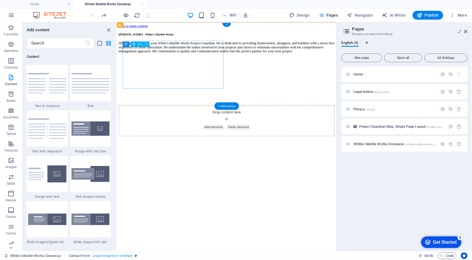
scroll to position [0, 0]
click at [203, 60] on div "[PERSON_NAME] is your White's Marble Works Project Guardian. He is dedicated to…" at bounding box center [254, 53] width 271 height 15
click at [213, 55] on div "[PERSON_NAME] is your White's Marble Works Project Guardian. He is dedicated to…" at bounding box center [254, 53] width 271 height 15
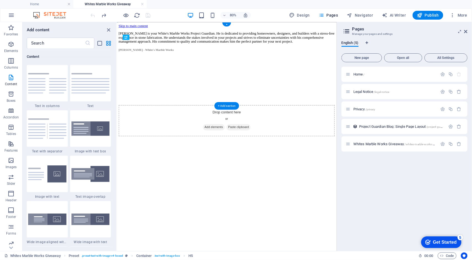
drag, startPoint x: 227, startPoint y: 46, endPoint x: 234, endPoint y: 85, distance: 39.3
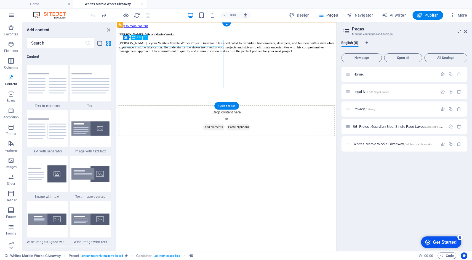
click at [228, 39] on div "Kyle Johnson - White's Marble Works" at bounding box center [254, 37] width 271 height 4
click at [225, 39] on h5 "Kyle Johnson - White's Marble Works" at bounding box center [254, 37] width 271 height 4
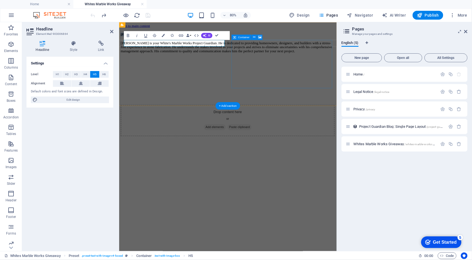
click at [253, 149] on span "Add elements" at bounding box center [238, 153] width 27 height 8
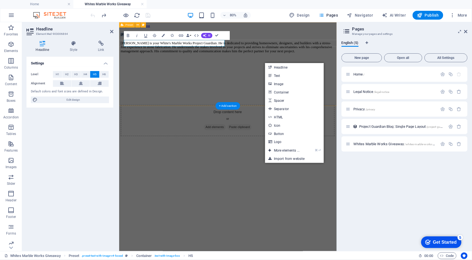
click at [324, 35] on div "Kyle Johnson - White's Marble Works Kyle Johnson is your White's Marble Works P…" at bounding box center [255, 99] width 268 height 129
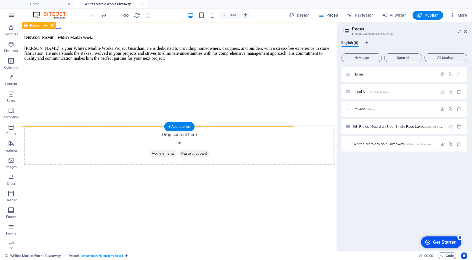
click at [277, 35] on div "Kyle Johnson - White's Marble Works Kyle Johnson is your White's Marble Works P…" at bounding box center [179, 99] width 311 height 129
click at [83, 39] on div "Kyle Johnson - White's Marble Works Kyle Johnson is your White's Marble Works P…" at bounding box center [179, 99] width 311 height 129
click at [46, 25] on icon at bounding box center [45, 26] width 3 height 6
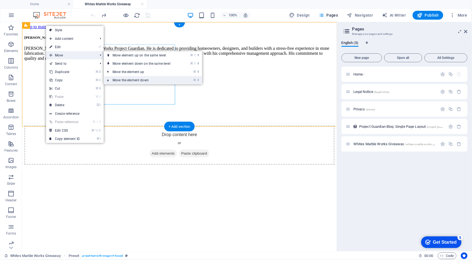
click at [152, 78] on link "⌘ ⬇ Move the element down" at bounding box center [143, 80] width 78 height 8
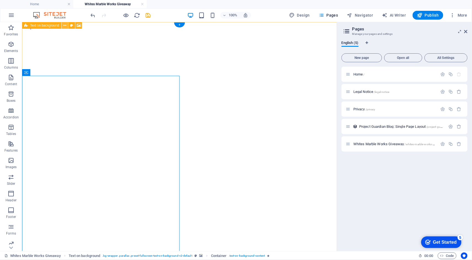
click at [65, 25] on icon at bounding box center [64, 26] width 3 height 6
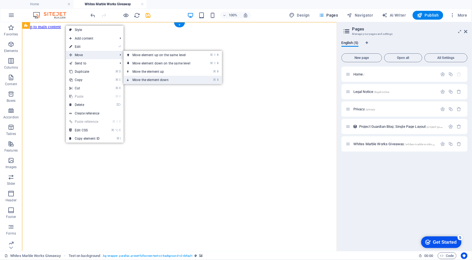
click at [156, 80] on link "⌘ ⬇ Move the element down" at bounding box center [163, 80] width 78 height 8
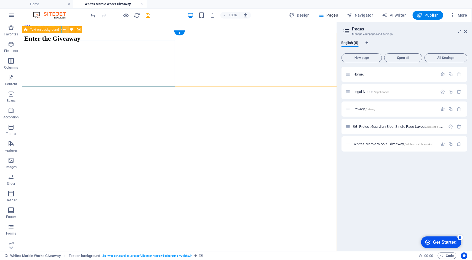
click at [65, 28] on icon at bounding box center [64, 30] width 3 height 6
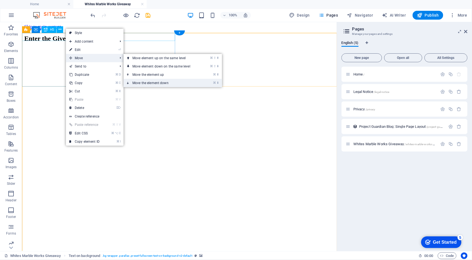
click at [147, 82] on link "⌘ ⬇ Move the element down" at bounding box center [163, 83] width 78 height 8
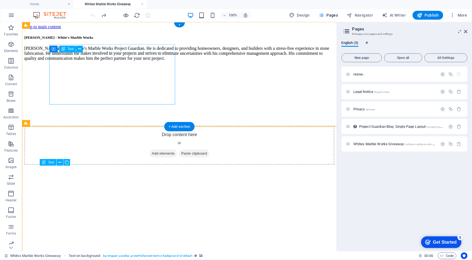
click at [125, 60] on div "[PERSON_NAME] is your White's Marble Works Project Guardian. He is dedicated to…" at bounding box center [179, 53] width 311 height 15
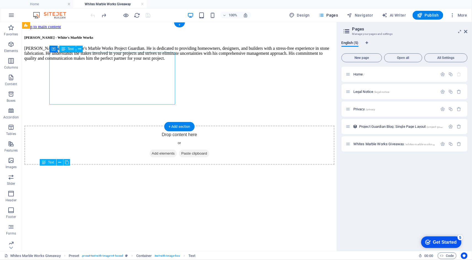
click at [125, 60] on div "[PERSON_NAME] is your White's Marble Works Project Guardian. He is dedicated to…" at bounding box center [179, 53] width 311 height 15
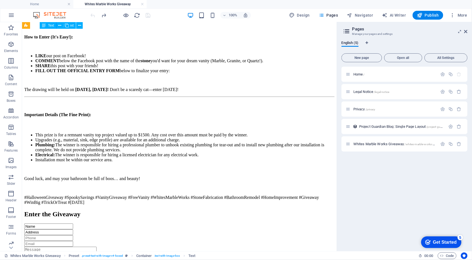
scroll to position [593, 0]
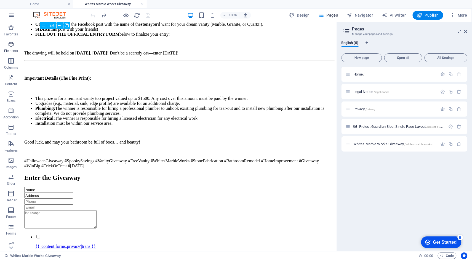
click at [10, 42] on icon "button" at bounding box center [11, 44] width 7 height 7
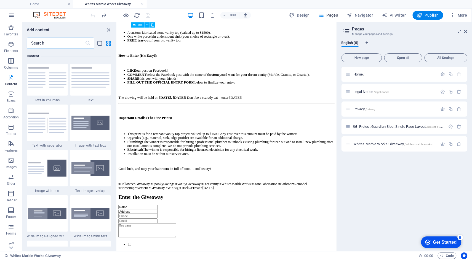
scroll to position [969, 0]
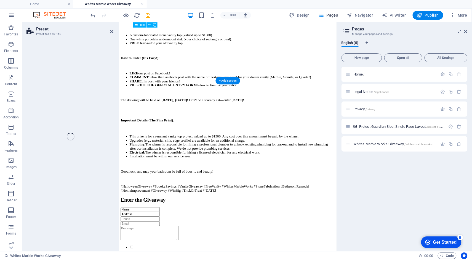
select select "rem"
select select "px"
select select "preset-text-with-image-v4-default"
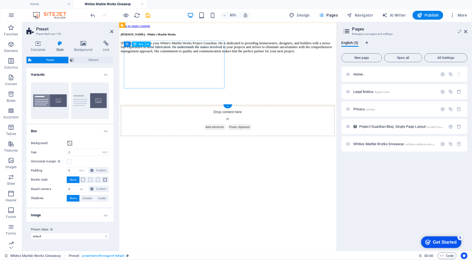
scroll to position [0, 0]
click at [214, 60] on div "[PERSON_NAME] is your White's Marble Works Project Guardian. He is dedicated to…" at bounding box center [255, 53] width 268 height 15
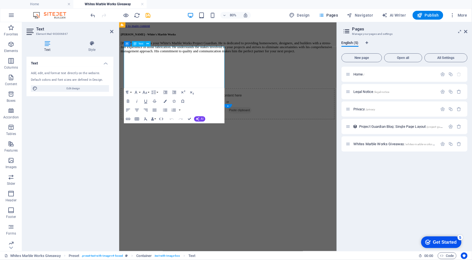
click at [214, 60] on p "[PERSON_NAME] is your White's Marble Works Project Guardian. He is dedicated to…" at bounding box center [255, 53] width 268 height 15
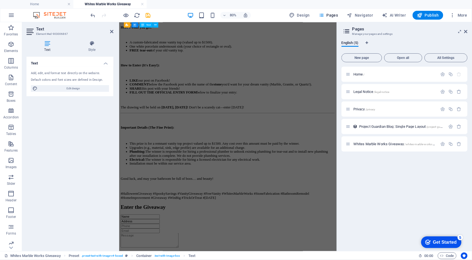
scroll to position [688, 0]
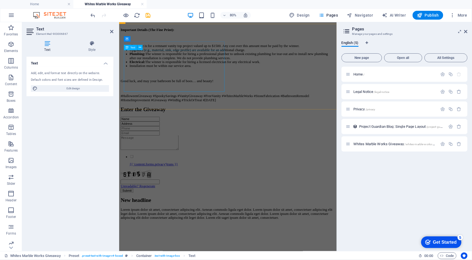
click at [210, 253] on div "Lorem ipsum dolor sit amet, consectetuer adipiscing elit. Aenean commodo ligula…" at bounding box center [255, 260] width 268 height 15
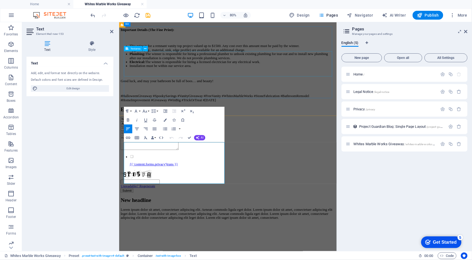
click at [210, 163] on div at bounding box center [255, 172] width 268 height 19
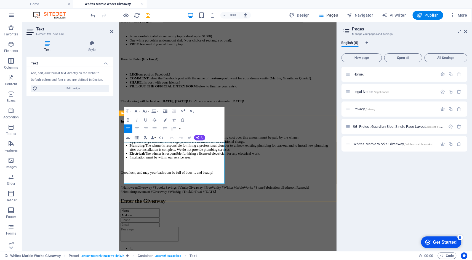
drag, startPoint x: 125, startPoint y: 175, endPoint x: 209, endPoint y: 225, distance: 97.2
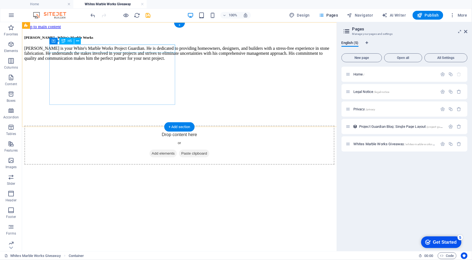
scroll to position [0, 0]
click at [120, 39] on div "Kyle Johnson - White's Marble Works" at bounding box center [179, 37] width 311 height 4
click at [24, 54] on div "Kyle Johnson - White's Marble Works Kyle Johnson is your White's Marble Works P…" at bounding box center [179, 99] width 311 height 129
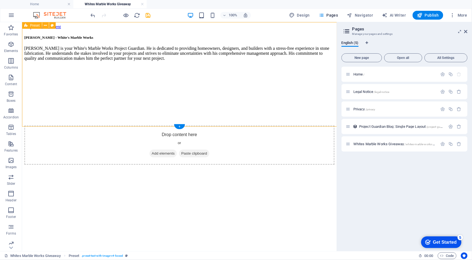
click at [120, 39] on div "Kyle Johnson - White's Marble Works" at bounding box center [179, 37] width 311 height 4
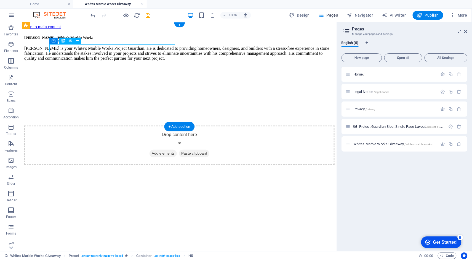
click at [120, 39] on div "Kyle Johnson - White's Marble Works" at bounding box center [179, 37] width 311 height 4
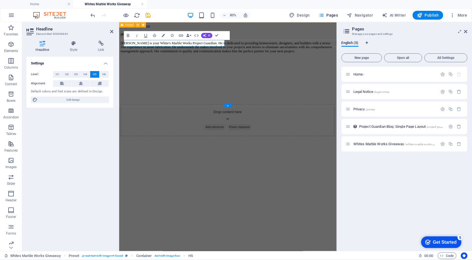
click at [213, 114] on div "Kyle Johnson - White's Marble Works Kyle Johnson is your White's Marble Works P…" at bounding box center [255, 99] width 268 height 129
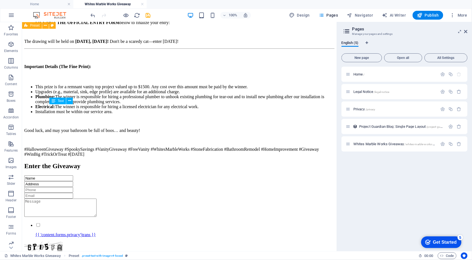
scroll to position [607, 0]
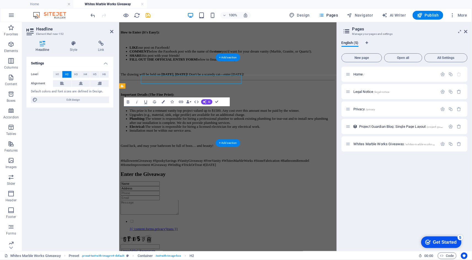
click at [105, 94] on div "Level H1 H2 H3 H4 H5 H6 Alignment Default colors and font sizes are defined in …" at bounding box center [70, 87] width 87 height 41
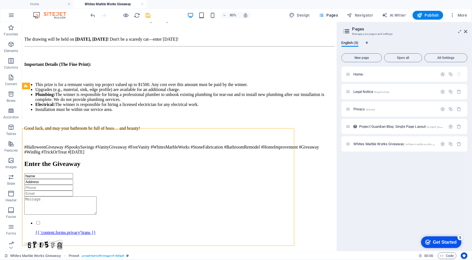
scroll to position [584, 0]
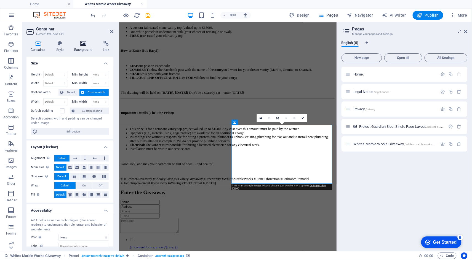
click at [83, 45] on icon at bounding box center [83, 44] width 27 height 6
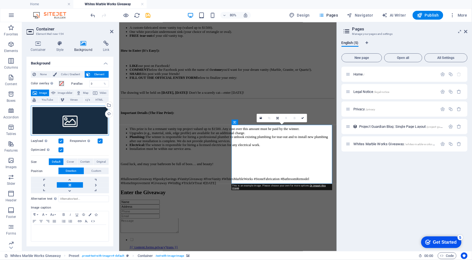
click at [67, 118] on div "Drag files here, click to choose files or select files from Files or our free s…" at bounding box center [70, 120] width 78 height 30
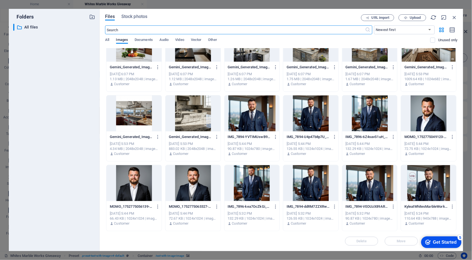
scroll to position [1762, 0]
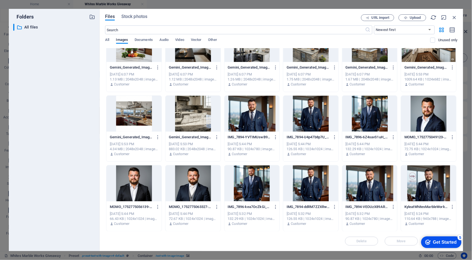
click at [421, 190] on div at bounding box center [428, 183] width 55 height 36
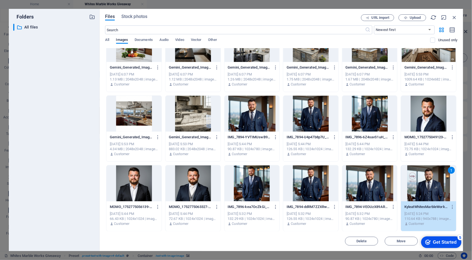
click at [421, 190] on div "1" at bounding box center [428, 183] width 55 height 36
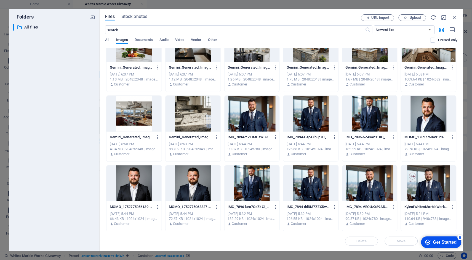
click at [421, 190] on div at bounding box center [428, 183] width 55 height 36
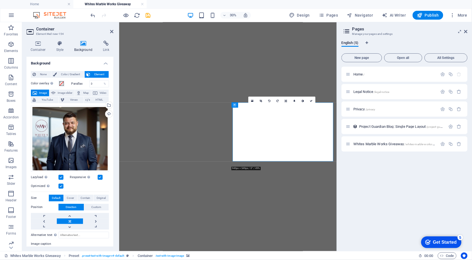
click at [429, 176] on div "Home / Legal Notice /legal-notice Privacy /privacy Project Guardian Blog: Singl…" at bounding box center [405, 157] width 126 height 180
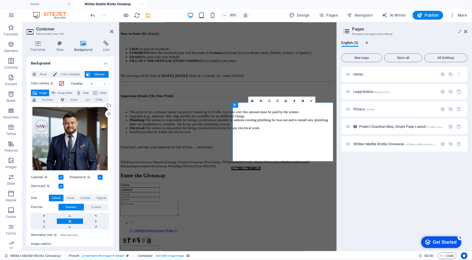
click at [429, 176] on div "Home / Legal Notice /legal-notice Privacy /privacy Project Guardian Blog: Singl…" at bounding box center [405, 157] width 126 height 180
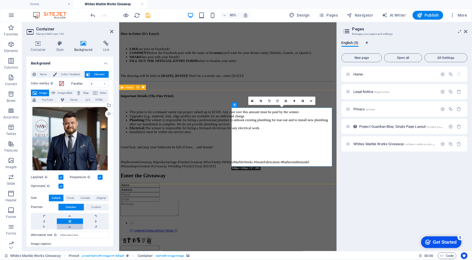
click at [71, 225] on link at bounding box center [70, 227] width 26 height 6
click at [71, 213] on link at bounding box center [70, 216] width 26 height 6
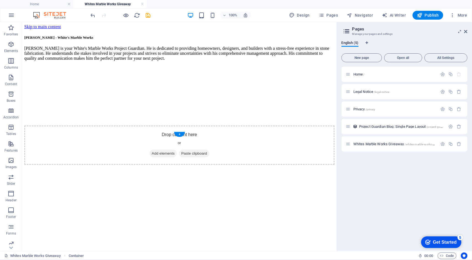
scroll to position [0, 0]
click at [45, 27] on icon at bounding box center [45, 26] width 3 height 6
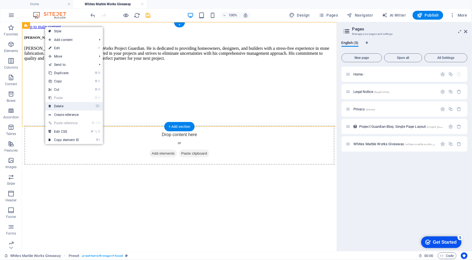
click at [65, 104] on link "⌦ Delete" at bounding box center [63, 106] width 37 height 8
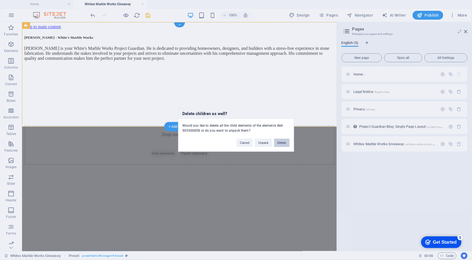
click at [284, 143] on button "Delete" at bounding box center [281, 143] width 15 height 8
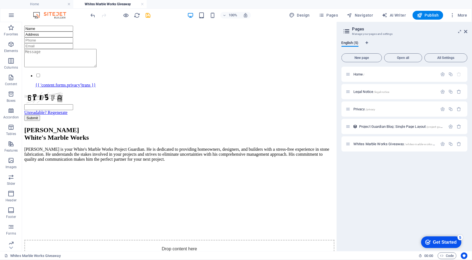
scroll to position [612, 0]
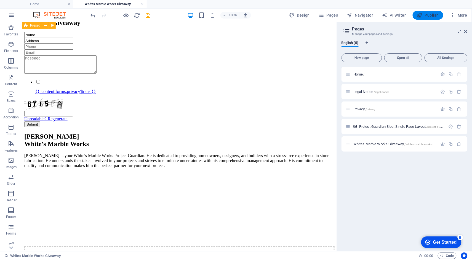
click at [428, 15] on span "Publish" at bounding box center [428, 15] width 22 height 6
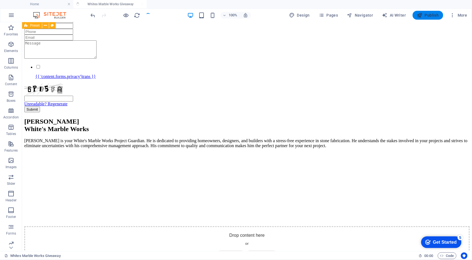
scroll to position [524, 0]
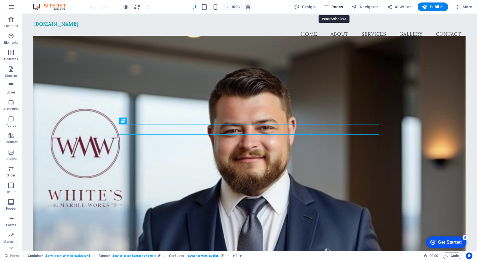
click at [338, 7] on span "Pages" at bounding box center [333, 7] width 19 height 6
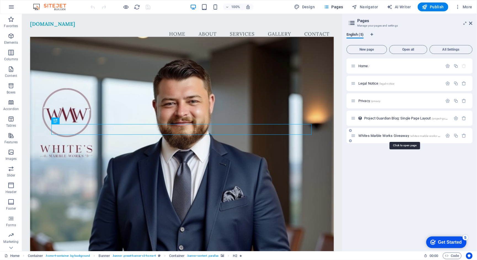
click at [382, 134] on span "Whites Marble Works Giveaway /whites-marble-works-giveaway" at bounding box center [404, 135] width 91 height 4
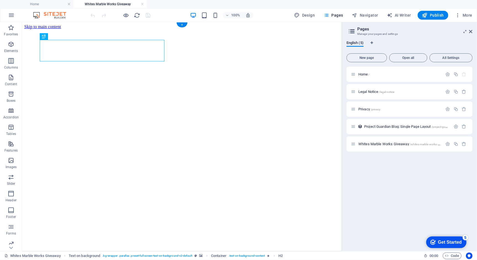
click at [257, 29] on figure at bounding box center [182, 29] width 316 height 0
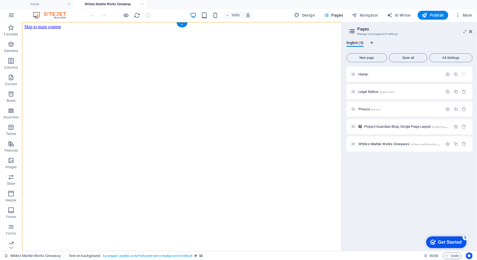
click at [257, 29] on figure at bounding box center [182, 29] width 316 height 0
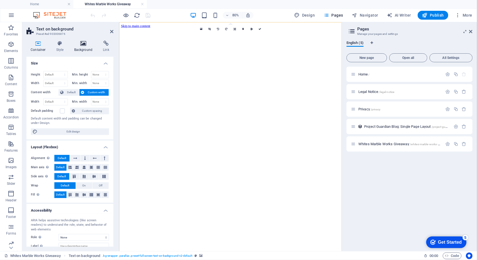
click at [82, 46] on icon at bounding box center [83, 44] width 27 height 6
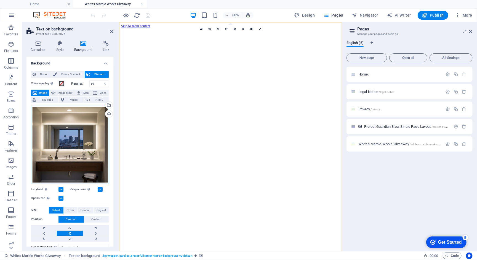
click at [67, 149] on div "Drag files here, click to choose files or select files from Files or our free s…" at bounding box center [70, 144] width 78 height 78
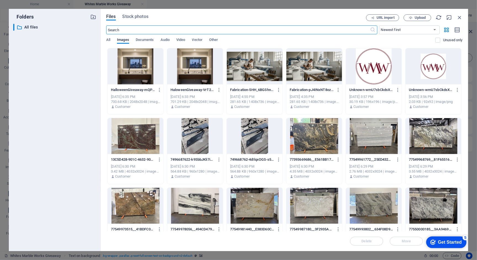
click at [419, 14] on div "Files Stock photos URL import Upload ​ Newest first Oldest first Name (A-Z) Nam…" at bounding box center [285, 130] width 368 height 242
click at [419, 16] on span "Upload" at bounding box center [420, 17] width 11 height 3
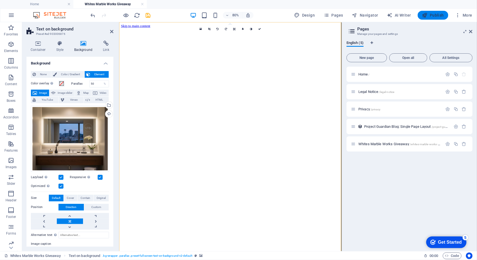
click at [436, 15] on span "Publish" at bounding box center [433, 15] width 22 height 6
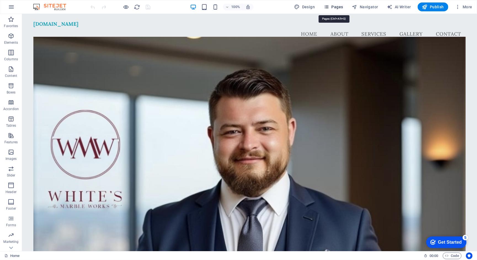
click at [334, 5] on span "Pages" at bounding box center [333, 7] width 19 height 6
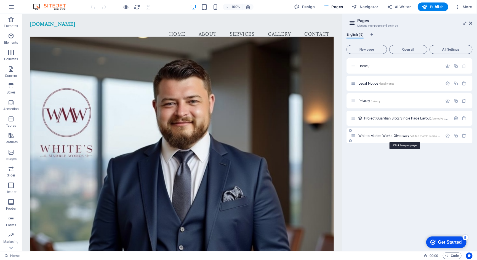
click at [377, 134] on span "Whites Marble Works Giveaway /whites-marble-works-giveaway" at bounding box center [404, 135] width 91 height 4
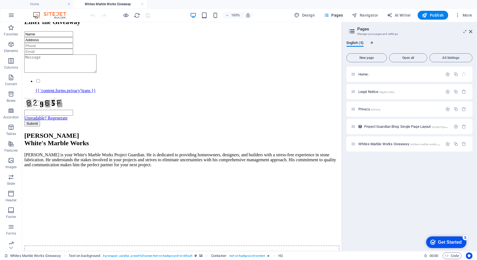
scroll to position [606, 0]
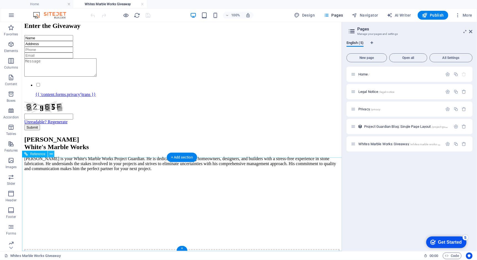
click at [52, 155] on icon at bounding box center [51, 154] width 3 height 6
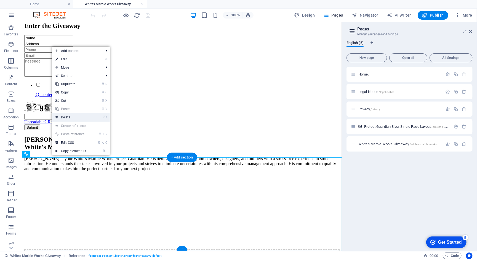
click at [76, 118] on link "⌦ Delete" at bounding box center [70, 117] width 37 height 8
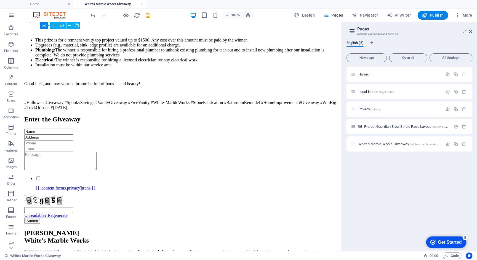
scroll to position [512, 0]
click at [435, 17] on span "Publish" at bounding box center [433, 15] width 22 height 6
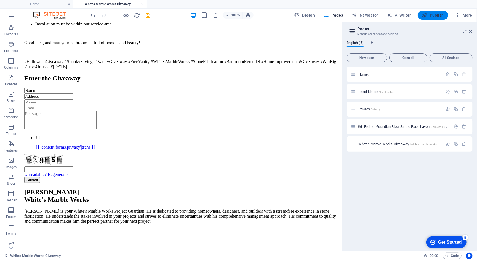
scroll to position [430, 0]
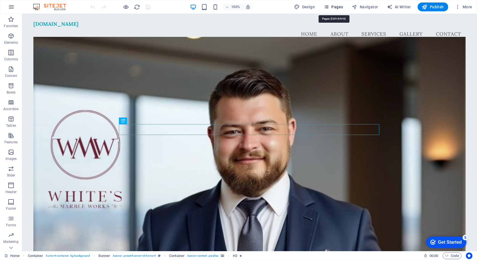
click at [337, 6] on span "Pages" at bounding box center [333, 7] width 19 height 6
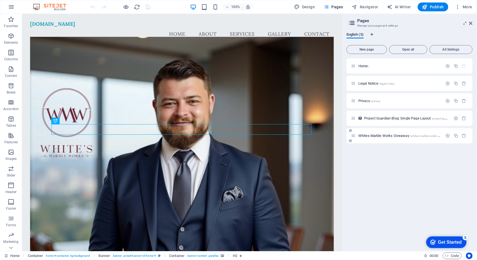
click at [391, 135] on span "Whites Marble Works Giveaway /whites-marble-works-giveaway" at bounding box center [404, 135] width 91 height 4
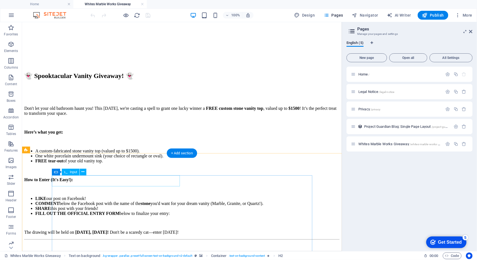
scroll to position [309, 0]
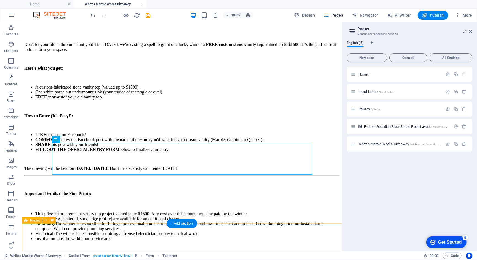
scroll to position [339, 0]
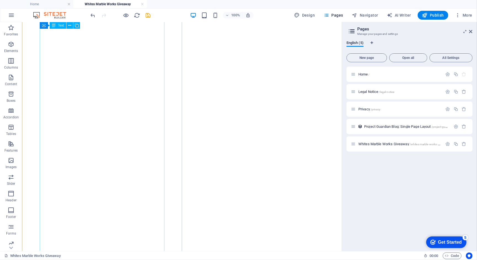
scroll to position [99, 0]
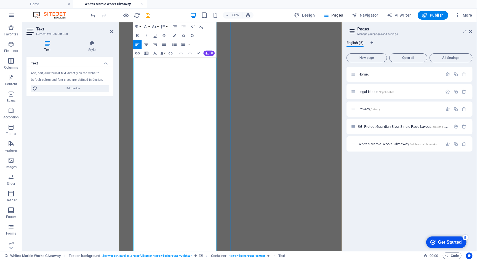
scroll to position [47, 0]
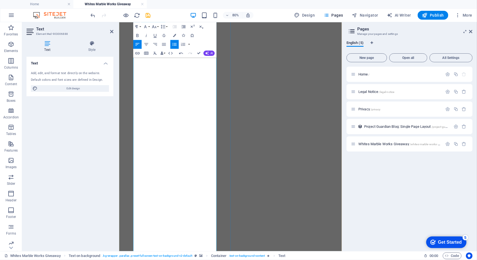
drag, startPoint x: 168, startPoint y: 187, endPoint x: 182, endPoint y: 188, distance: 13.3
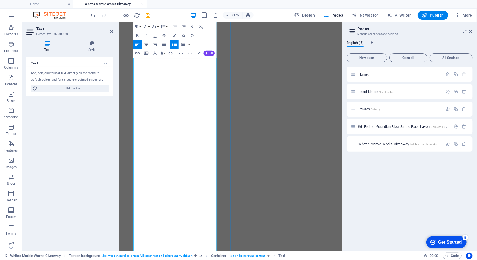
drag, startPoint x: 177, startPoint y: 193, endPoint x: 142, endPoint y: 192, distance: 35.1
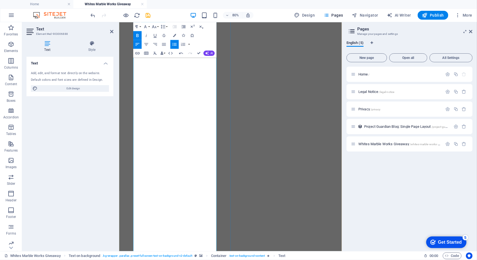
drag, startPoint x: 225, startPoint y: 186, endPoint x: 178, endPoint y: 188, distance: 47.2
click at [138, 54] on icon "button" at bounding box center [137, 52] width 5 height 5
type input "https://www.facebook.com/profile.php?id=100063651696498"
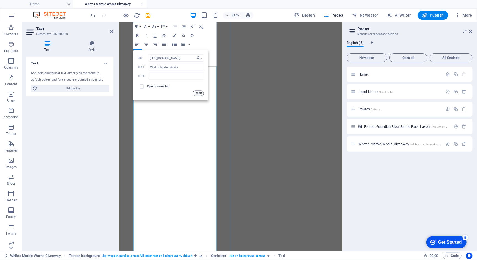
click at [198, 92] on button "Insert" at bounding box center [198, 92] width 11 height 5
drag, startPoint x: 224, startPoint y: 198, endPoint x: 175, endPoint y: 197, distance: 49.7
click at [174, 33] on button "Colors" at bounding box center [175, 35] width 8 height 9
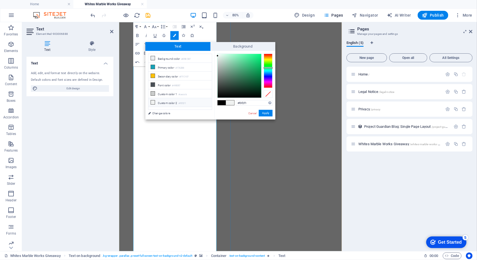
click at [152, 101] on icon at bounding box center [153, 102] width 4 height 4
click at [153, 67] on icon at bounding box center [153, 67] width 4 height 4
type input "#17a2b8"
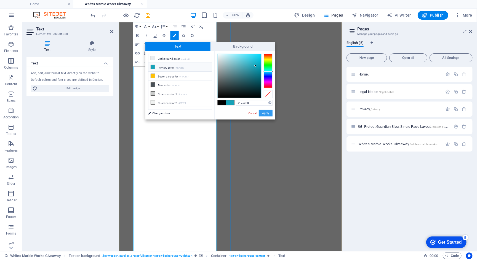
click at [268, 112] on button "Apply" at bounding box center [266, 113] width 14 height 7
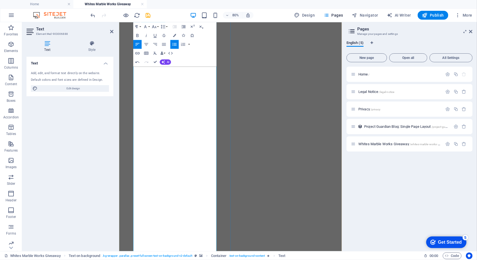
drag, startPoint x: 231, startPoint y: 199, endPoint x: 198, endPoint y: 207, distance: 33.9
type input "[PERSON_NAME] at [PERSON_NAME]'s Marble Works"
click at [138, 52] on icon "button" at bounding box center [137, 53] width 4 height 2
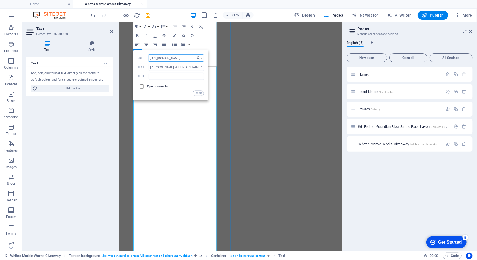
type input "https://www.facebook.com/profile.php?id=61551467117562"
click at [143, 85] on input "checkbox" at bounding box center [141, 85] width 4 height 4
checkbox input "true"
click at [201, 92] on button "Insert" at bounding box center [198, 92] width 11 height 5
drag, startPoint x: 224, startPoint y: 198, endPoint x: 177, endPoint y: 197, distance: 47.2
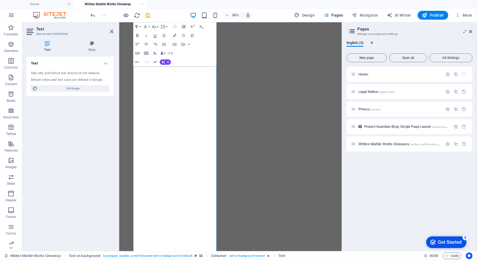
type input "White's Marble Works"
click at [139, 52] on icon "button" at bounding box center [137, 53] width 4 height 2
click at [141, 86] on input "checkbox" at bounding box center [141, 85] width 4 height 4
checkbox input "true"
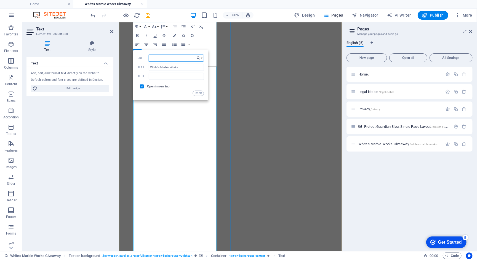
click at [166, 57] on input "URL" at bounding box center [176, 57] width 55 height 7
paste input "https://www.facebook.com/profile.php?id=100063651696498"
type input "https://www.facebook.com/profile.php?id=100063651696498"
click at [197, 92] on button "Insert" at bounding box center [198, 92] width 11 height 5
click at [173, 34] on button "Colors" at bounding box center [175, 35] width 8 height 9
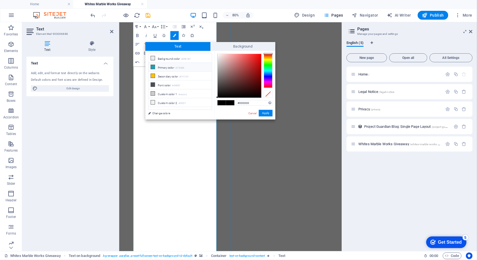
click at [152, 65] on icon at bounding box center [153, 67] width 4 height 4
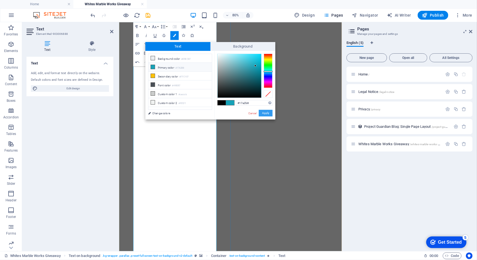
click at [264, 111] on button "Apply" at bounding box center [266, 113] width 14 height 7
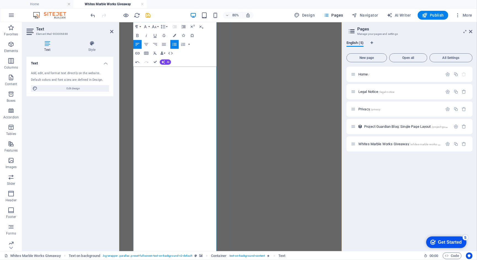
drag, startPoint x: 231, startPoint y: 198, endPoint x: 228, endPoint y: 207, distance: 9.6
click at [175, 35] on icon "button" at bounding box center [174, 35] width 3 height 3
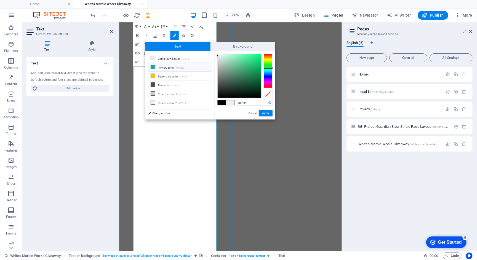
click at [153, 67] on icon at bounding box center [153, 67] width 4 height 4
type input "#17a2b8"
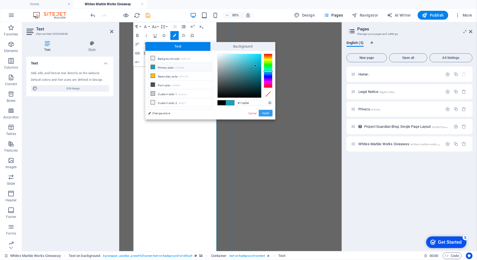
click at [266, 113] on button "Apply" at bounding box center [266, 113] width 14 height 7
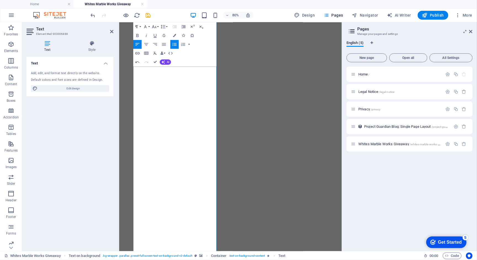
click at [262, 6] on figure at bounding box center [258, 6] width 274 height 0
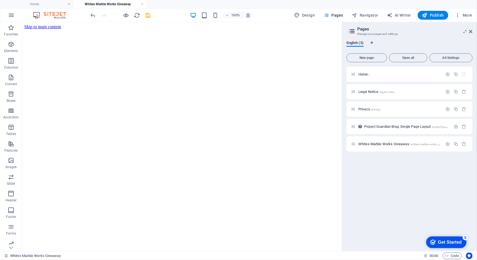
scroll to position [0, 0]
click at [433, 18] on button "Publish" at bounding box center [433, 15] width 31 height 9
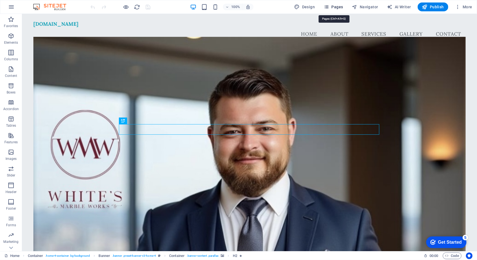
click at [337, 6] on span "Pages" at bounding box center [333, 7] width 19 height 6
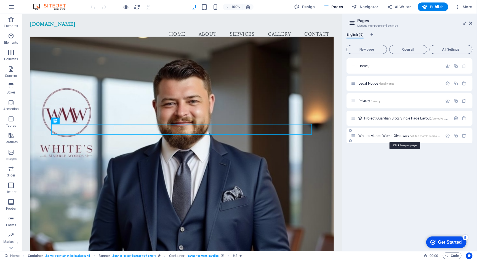
click at [386, 135] on span "Whites Marble Works Giveaway /whites-marble-works-giveaway" at bounding box center [404, 135] width 91 height 4
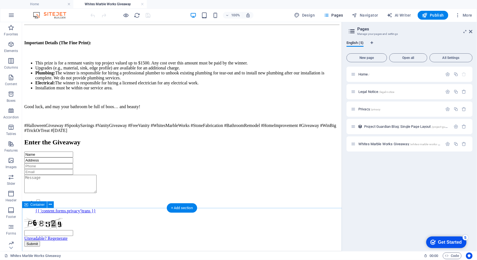
scroll to position [497, 0]
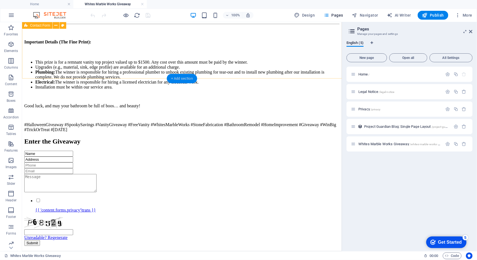
click at [184, 78] on div "+ Add section" at bounding box center [182, 78] width 31 height 9
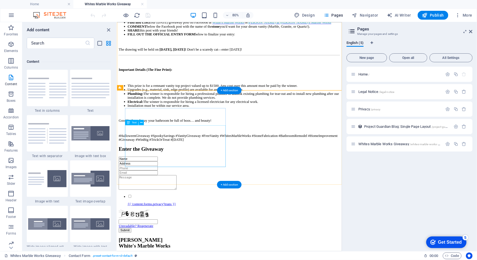
scroll to position [501, 0]
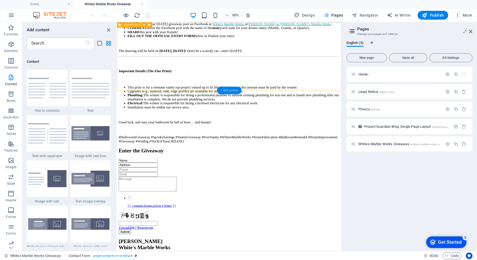
click at [229, 89] on div "+ Add section" at bounding box center [229, 89] width 25 height 7
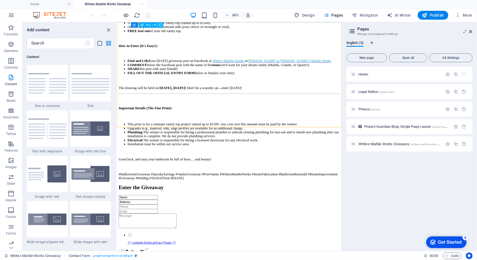
scroll to position [460, 0]
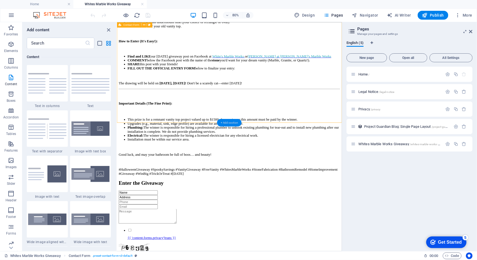
click at [231, 123] on div "+ Add section" at bounding box center [229, 121] width 25 height 7
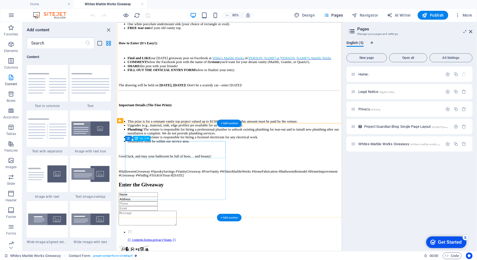
scroll to position [459, 0]
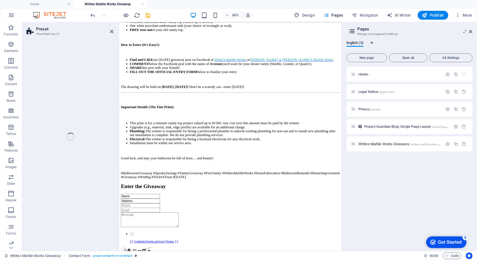
select select "rem"
select select "px"
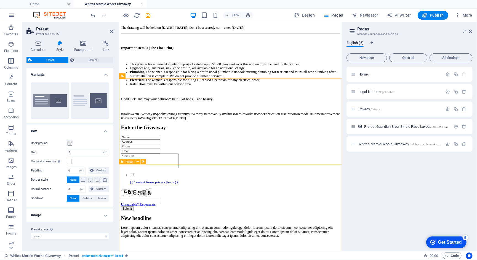
scroll to position [518, 0]
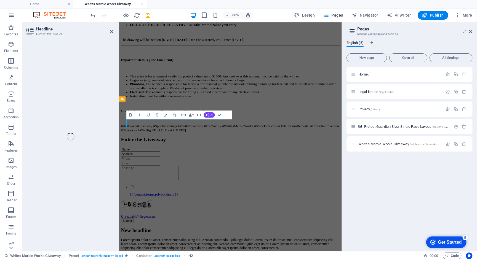
scroll to position [493, 0]
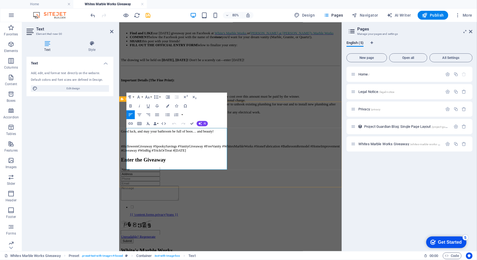
drag, startPoint x: 182, startPoint y: 202, endPoint x: 122, endPoint y: 153, distance: 77.0
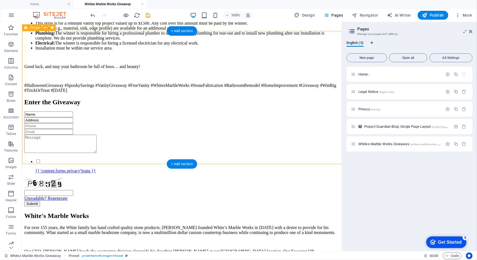
scroll to position [545, 0]
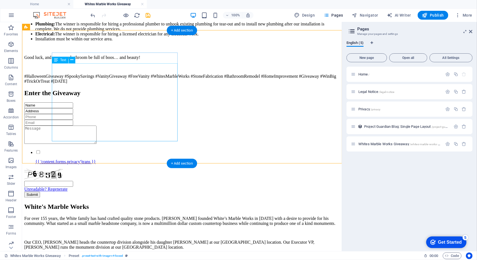
click at [173, 216] on div "For over 155 years, the White family has hand crafted quality stone products. […" at bounding box center [182, 233] width 316 height 34
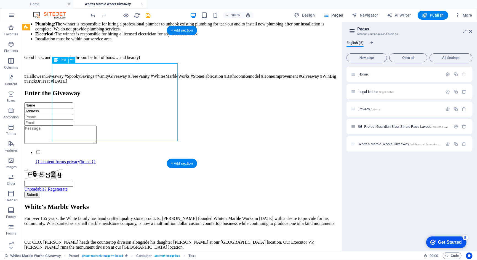
click at [171, 216] on div "For over 155 years, the White family has hand crafted quality stone products. […" at bounding box center [182, 233] width 316 height 34
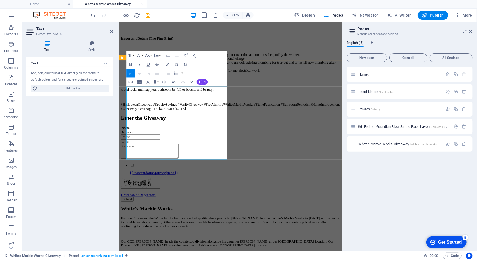
scroll to position [532, 0]
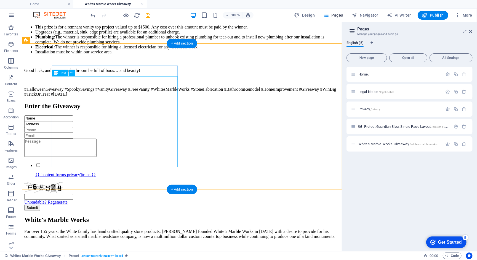
click at [107, 229] on div "For over 155 years, the White family has hand crafted quality stone products. […" at bounding box center [182, 255] width 316 height 52
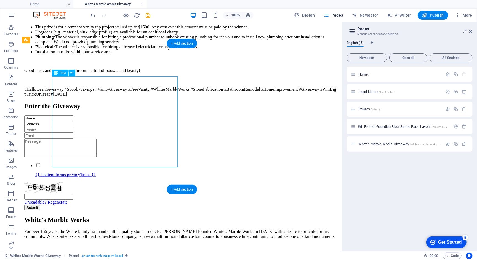
click at [107, 229] on div "For over 155 years, the White family has hand crafted quality stone products. […" at bounding box center [182, 255] width 316 height 52
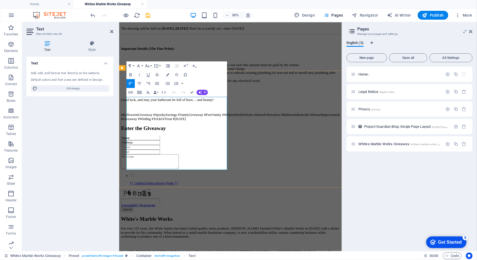
copy p "[DOMAIN_NAME]"
click at [132, 92] on icon "button" at bounding box center [130, 92] width 4 height 2
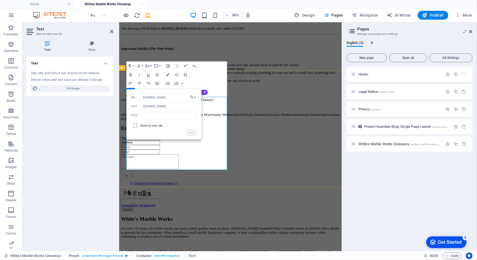
type input "[DOMAIN_NAME]"
click at [135, 124] on input "checkbox" at bounding box center [135, 125] width 4 height 4
checkbox input "true"
click at [190, 132] on button "Insert" at bounding box center [191, 131] width 11 height 5
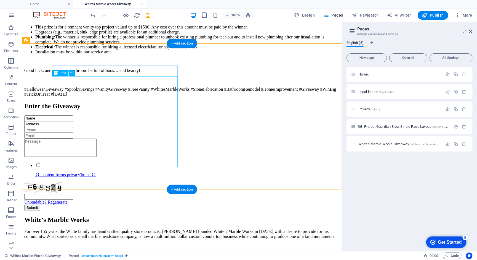
click at [94, 229] on div "For over 155 years, the White family has hand crafted quality stone products. […" at bounding box center [182, 255] width 316 height 52
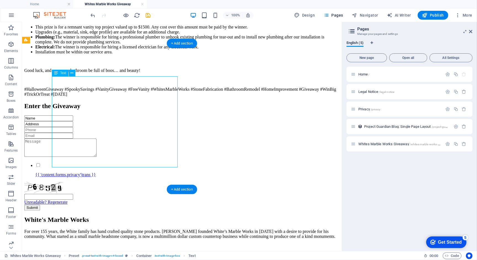
click at [94, 229] on div "For over 155 years, the White family has hand crafted quality stone products. […" at bounding box center [182, 255] width 316 height 52
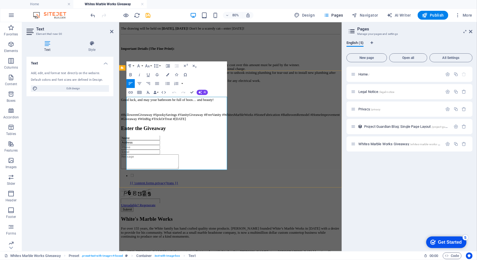
click at [157, 157] on icon "button" at bounding box center [156, 157] width 3 height 3
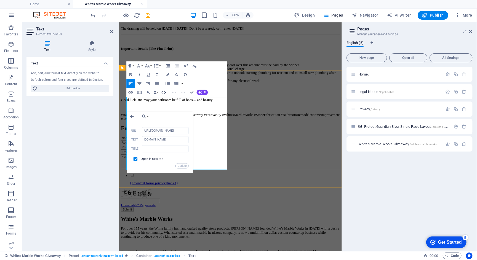
scroll to position [0, 7]
click at [153, 149] on input "text" at bounding box center [165, 148] width 47 height 7
type input "White's Marble Works"
drag, startPoint x: 184, startPoint y: 165, endPoint x: 88, endPoint y: 177, distance: 97.1
click at [184, 165] on button "Update" at bounding box center [182, 165] width 13 height 5
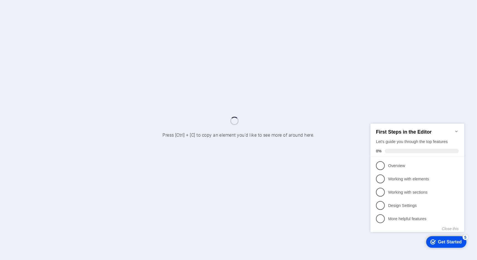
click at [457, 129] on icon "Minimize checklist" at bounding box center [456, 131] width 4 height 4
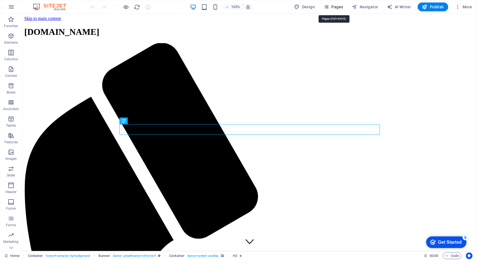
click at [337, 6] on span "Pages" at bounding box center [333, 7] width 19 height 6
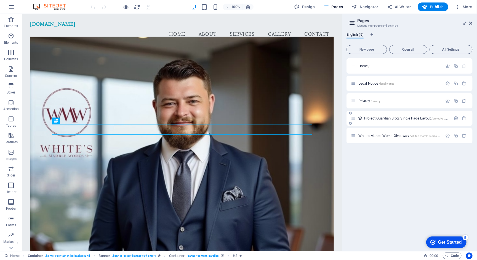
click at [367, 110] on div "Project Guardian Blog: Single Page Layout /project-guardian-blog-item" at bounding box center [410, 117] width 126 height 15
click at [378, 135] on span "Whites Marble Works Giveaway /whites-marble-works-giveaway" at bounding box center [404, 135] width 91 height 4
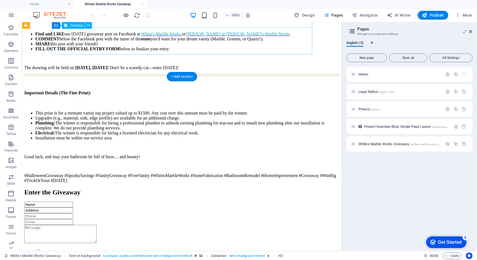
scroll to position [394, 0]
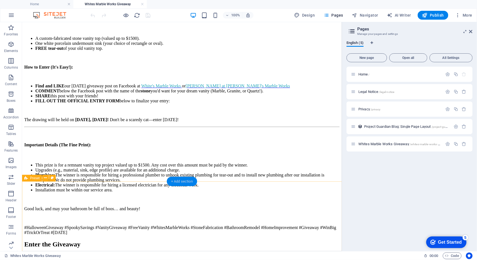
click at [182, 182] on div "+ Add section" at bounding box center [182, 180] width 31 height 9
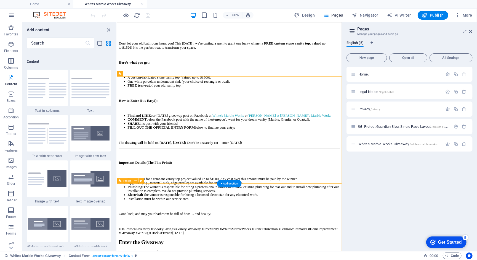
scroll to position [382, 0]
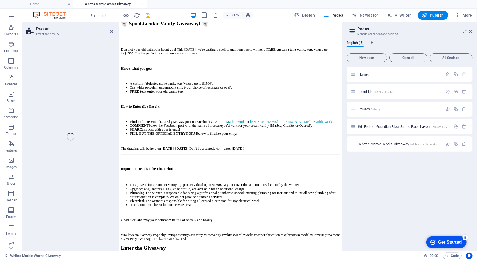
select select "rem"
select select "px"
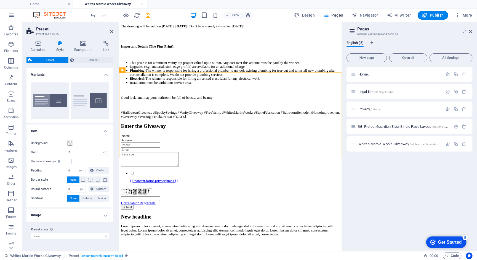
scroll to position [536, 0]
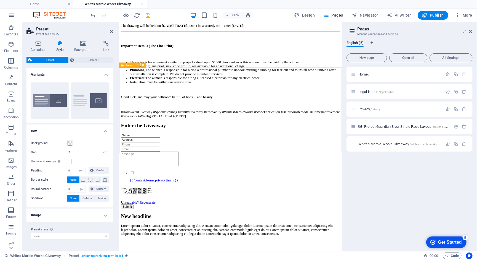
click at [168, 259] on div "New headline" at bounding box center [258, 263] width 274 height 7
click at [168, 160] on div "Name Address {{ 'content.forms.privacy'|trans }} Unreadable? Regenerate Submit" at bounding box center [258, 207] width 274 height 95
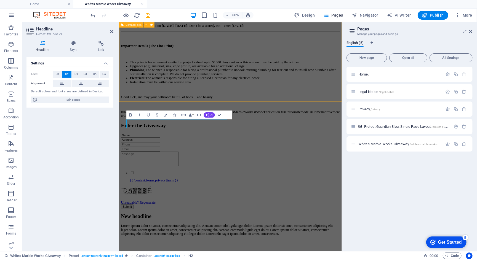
scroll to position [493, 0]
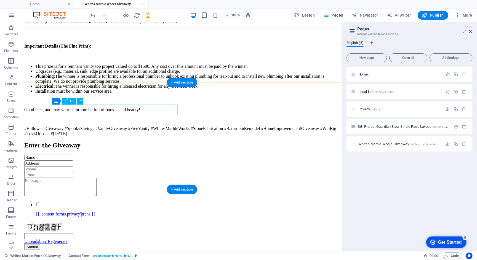
drag, startPoint x: 80, startPoint y: 107, endPoint x: 99, endPoint y: 130, distance: 29.6
click at [80, 255] on div "New headline" at bounding box center [182, 258] width 316 height 7
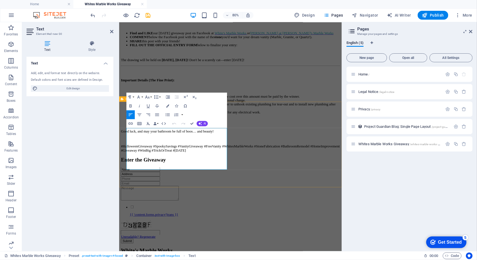
drag, startPoint x: 181, startPoint y: 202, endPoint x: 127, endPoint y: 150, distance: 74.6
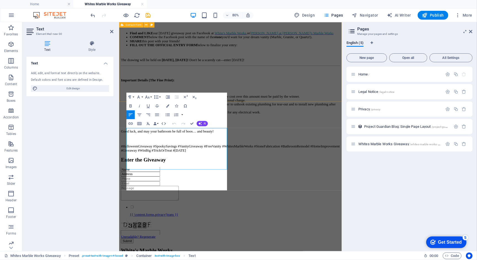
scroll to position [2503, 1]
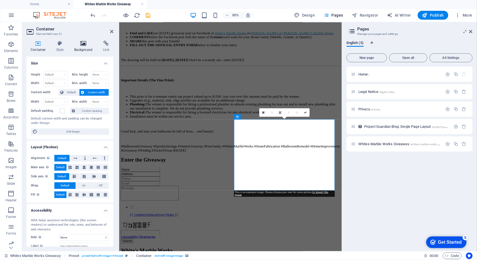
click at [84, 42] on icon at bounding box center [83, 44] width 27 height 6
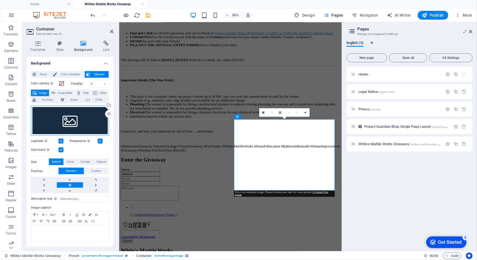
click at [63, 119] on div "Drag files here, click to choose files or select files from Files or our free s…" at bounding box center [70, 120] width 78 height 30
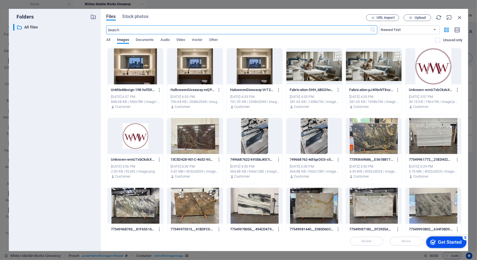
scroll to position [138, 0]
click at [419, 16] on span "Upload" at bounding box center [420, 17] width 11 height 3
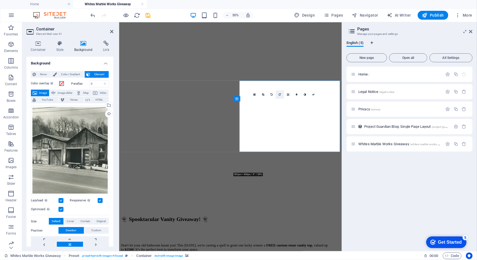
scroll to position [515, 0]
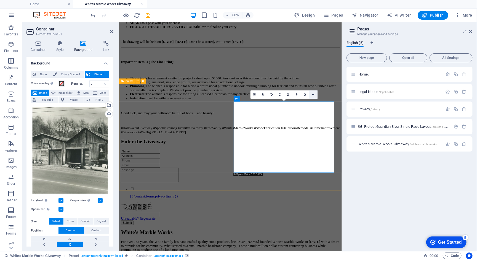
click at [313, 94] on icon at bounding box center [313, 94] width 3 height 3
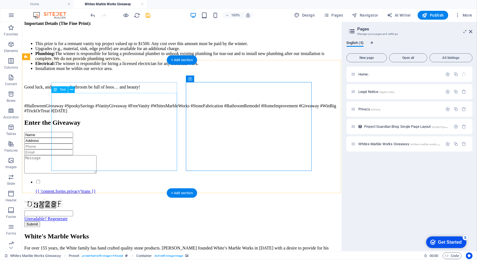
click at [166, 245] on div "For over 155 years, the White family has hand crafted quality stone products. […" at bounding box center [182, 262] width 316 height 34
click at [165, 245] on div "For over 155 years, the White family has hand crafted quality stone products. […" at bounding box center [182, 262] width 316 height 34
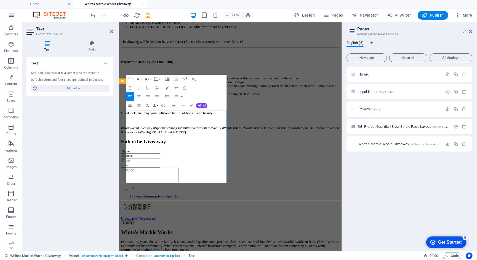
drag, startPoint x: 197, startPoint y: 218, endPoint x: 120, endPoint y: 218, distance: 76.7
copy p "[DOMAIN_NAME]"
click at [131, 105] on icon "button" at bounding box center [130, 105] width 5 height 5
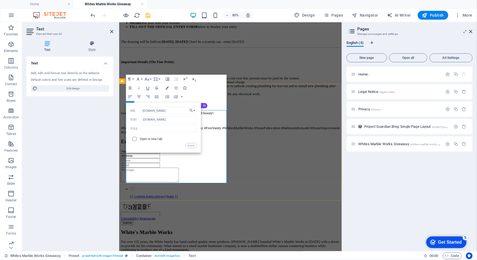
type input "[DOMAIN_NAME]"
click at [135, 139] on input "checkbox" at bounding box center [134, 138] width 4 height 4
checkbox input "true"
click at [150, 128] on input "text" at bounding box center [168, 128] width 55 height 7
type input "Whites Marble Works"
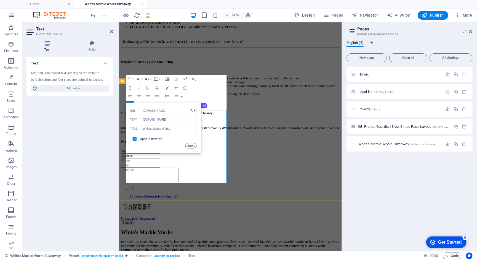
click at [189, 143] on button "Insert" at bounding box center [191, 145] width 11 height 5
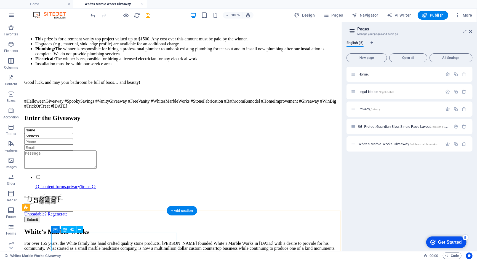
scroll to position [510, 0]
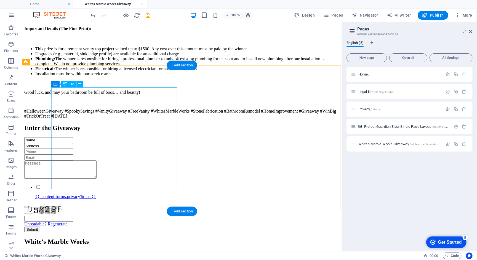
click at [110, 237] on div "White's Marble Works" at bounding box center [182, 240] width 316 height 7
click at [114, 237] on div "White's Marble Works" at bounding box center [182, 240] width 316 height 7
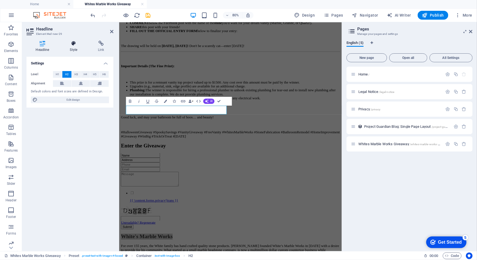
click at [73, 43] on icon at bounding box center [74, 44] width 26 height 6
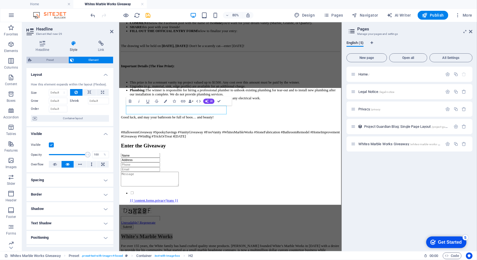
click at [49, 59] on span "Preset" at bounding box center [49, 60] width 33 height 7
select select "rem"
select select "px"
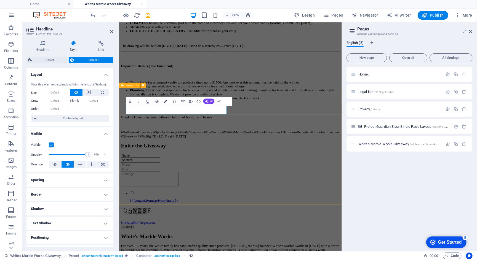
click at [166, 100] on icon "button" at bounding box center [165, 100] width 3 height 3
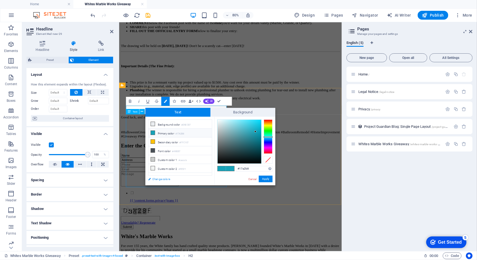
click at [165, 179] on link "Change colors" at bounding box center [177, 178] width 64 height 7
select select "px"
select select "200"
select select "px"
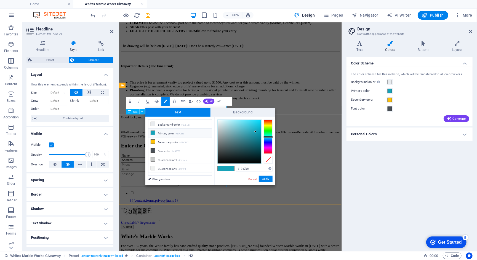
click at [388, 133] on h4 "Personal Colors" at bounding box center [410, 133] width 126 height 13
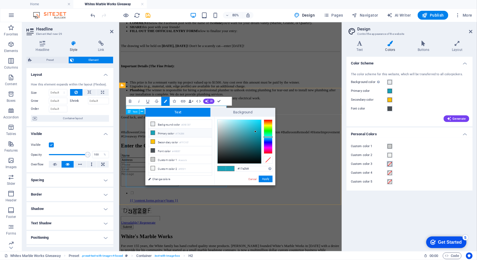
click at [391, 162] on span at bounding box center [390, 164] width 4 height 4
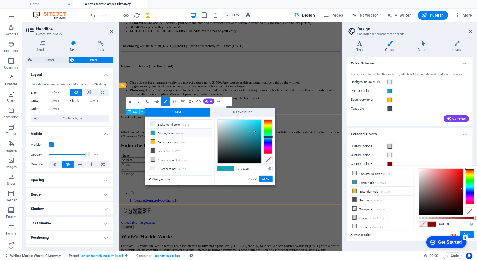
type input "#910000"
drag, startPoint x: 457, startPoint y: 189, endPoint x: 464, endPoint y: 188, distance: 6.9
click at [463, 188] on div at bounding box center [442, 192] width 44 height 46
click at [456, 223] on input "#910000" at bounding box center [456, 224] width 37 height 6
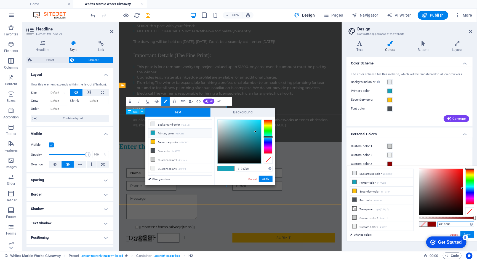
click at [456, 223] on input "#910000" at bounding box center [456, 224] width 37 height 6
drag, startPoint x: 456, startPoint y: 223, endPoint x: 437, endPoint y: 223, distance: 18.5
click at [437, 223] on div "#910000 Supported formats #0852ed rgb(8, 82, 237) rgba(8, 82, 237, 90%) hsv(221…" at bounding box center [446, 243] width 61 height 155
click at [472, 233] on button "Apply" at bounding box center [468, 234] width 14 height 7
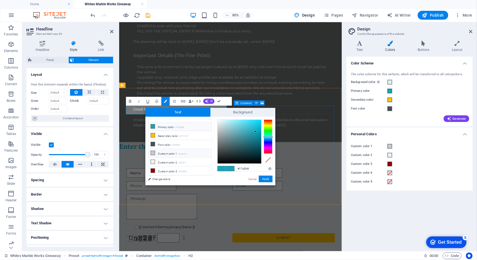
scroll to position [7, 0]
click at [176, 169] on li "Custom color 3 #910000" at bounding box center [180, 170] width 63 height 9
type input "#910000"
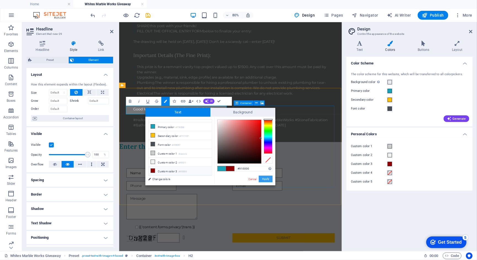
click at [267, 177] on button "Apply" at bounding box center [266, 178] width 14 height 7
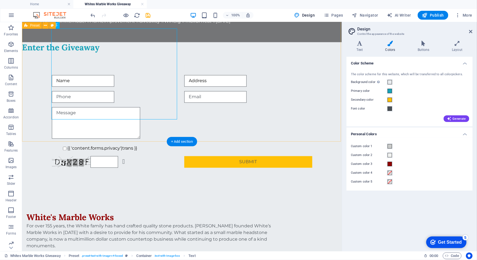
scroll to position [580, 0]
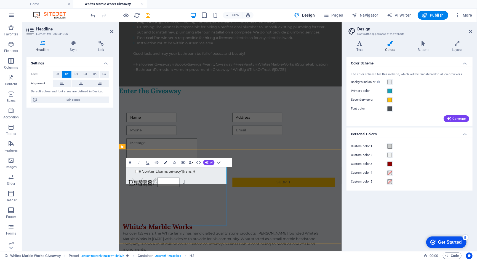
click at [167, 162] on icon "button" at bounding box center [165, 161] width 3 height 3
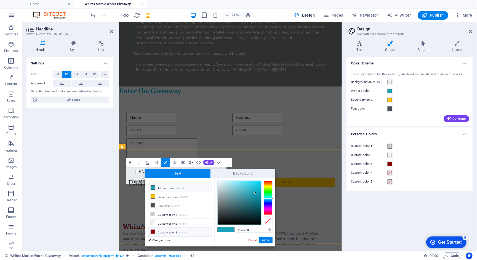
scroll to position [7, 0]
click at [161, 233] on li "Custom color 3 #910000" at bounding box center [180, 231] width 63 height 9
type input "#910000"
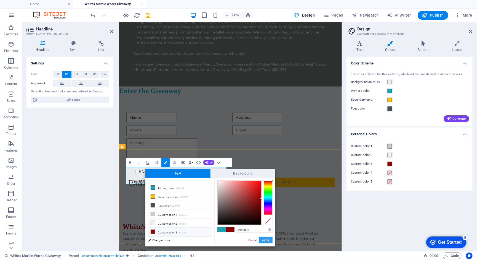
click at [265, 238] on button "Apply" at bounding box center [266, 239] width 14 height 7
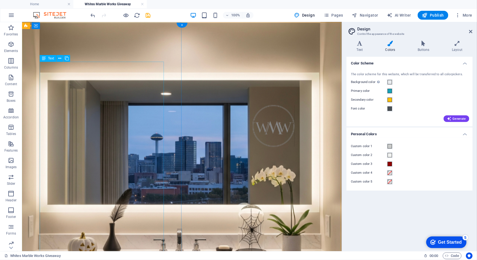
scroll to position [0, 0]
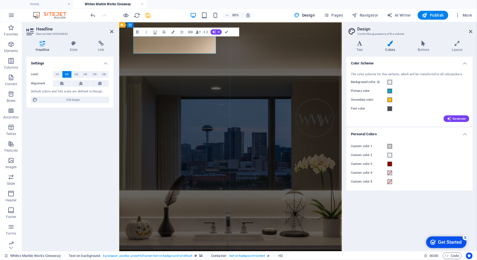
drag, startPoint x: 179, startPoint y: 56, endPoint x: 149, endPoint y: 46, distance: 32.1
click at [173, 32] on icon "button" at bounding box center [172, 31] width 3 height 3
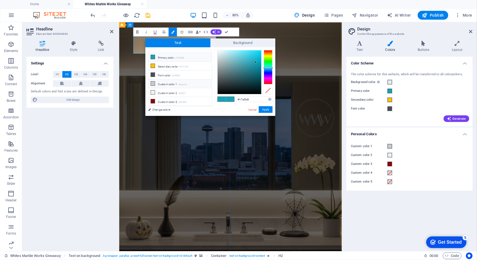
scroll to position [7, 0]
click at [162, 110] on link "Change colors" at bounding box center [177, 109] width 64 height 7
click at [390, 171] on span at bounding box center [390, 172] width 4 height 4
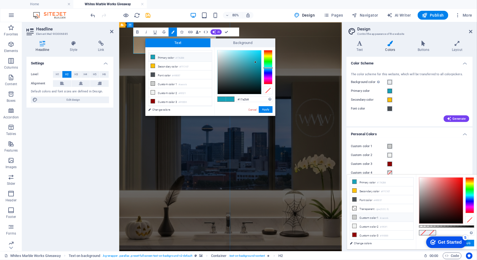
scroll to position [10, 0]
click at [378, 192] on li "Secondary color #FFC107" at bounding box center [381, 190] width 63 height 9
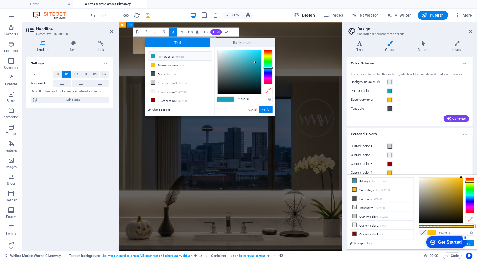
drag, startPoint x: 461, startPoint y: 177, endPoint x: 460, endPoint y: 194, distance: 17.4
click at [460, 194] on div at bounding box center [442, 200] width 44 height 46
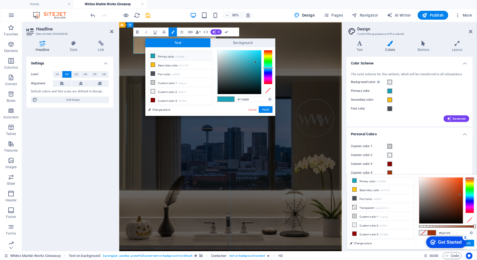
drag, startPoint x: 470, startPoint y: 181, endPoint x: 470, endPoint y: 179, distance: 2.8
click at [470, 179] on div at bounding box center [470, 178] width 9 height 1
click at [470, 179] on div at bounding box center [470, 179] width 9 height 1
type input "#f07927"
drag, startPoint x: 461, startPoint y: 193, endPoint x: 456, endPoint y: 180, distance: 14.4
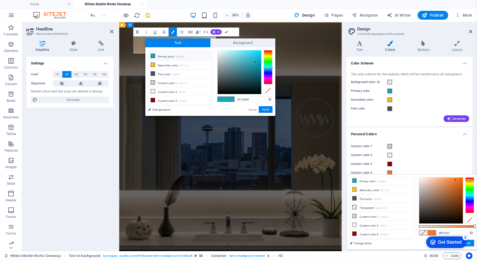
click at [456, 180] on div at bounding box center [442, 200] width 44 height 46
drag, startPoint x: 454, startPoint y: 232, endPoint x: 436, endPoint y: 232, distance: 18.2
click at [436, 232] on div "#f07927 Supported formats #0852ed rgb(8, 82, 237) rgba(8, 82, 237, 90%) hsv(221…" at bounding box center [446, 251] width 61 height 155
copy h2 "pooktacular Vanity Giveaway! 👻"
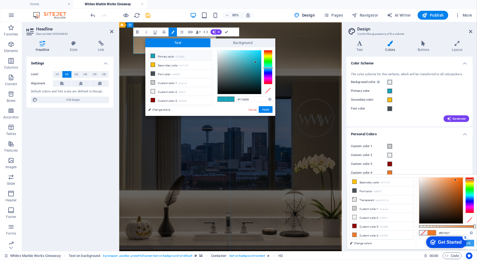
click at [470, 242] on button "Apply" at bounding box center [468, 242] width 14 height 7
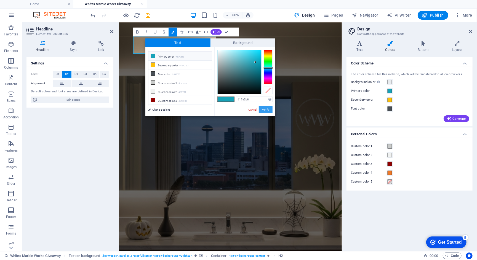
click at [266, 110] on button "Apply" at bounding box center [266, 109] width 14 height 7
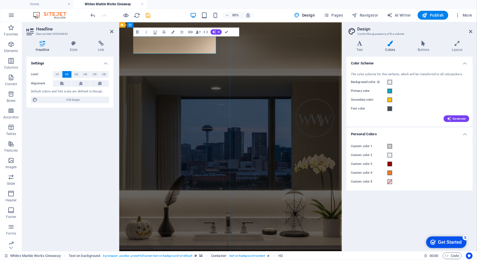
drag, startPoint x: 177, startPoint y: 54, endPoint x: 146, endPoint y: 44, distance: 32.4
click at [172, 30] on icon "button" at bounding box center [172, 31] width 3 height 3
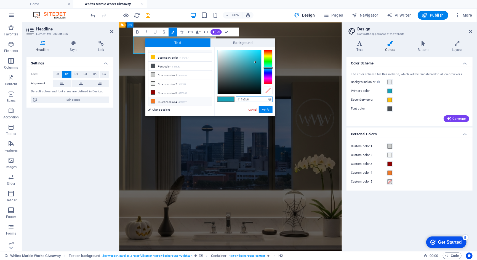
scroll to position [16, 0]
click at [152, 100] on icon at bounding box center [153, 101] width 4 height 4
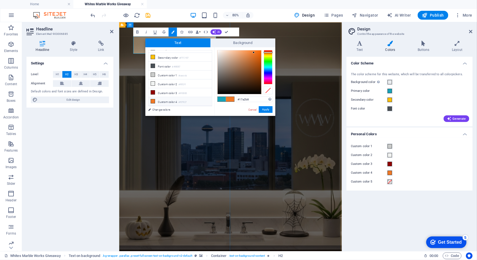
type input "#f07927"
click at [268, 109] on button "Apply" at bounding box center [266, 109] width 14 height 7
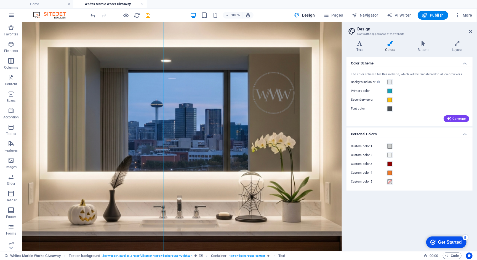
scroll to position [85, 0]
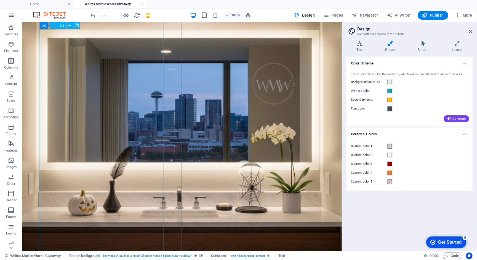
drag, startPoint x: 72, startPoint y: 99, endPoint x: 101, endPoint y: 98, distance: 29.3
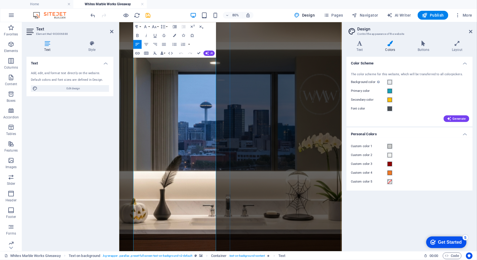
scroll to position [75, 0]
drag, startPoint x: 224, startPoint y: 161, endPoint x: 176, endPoint y: 160, distance: 48.3
click at [174, 35] on icon "button" at bounding box center [174, 35] width 3 height 3
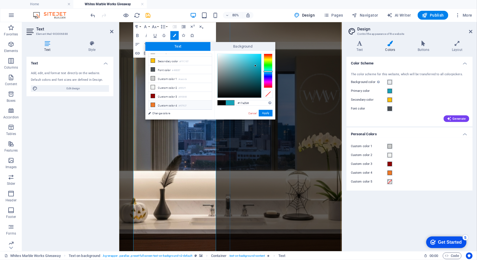
scroll to position [16, 0]
click at [152, 105] on icon at bounding box center [153, 105] width 4 height 4
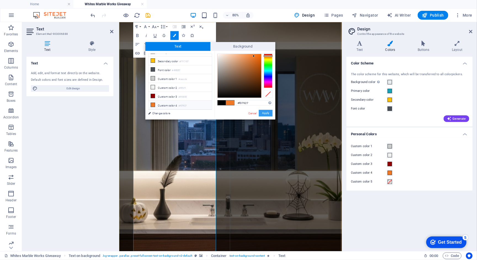
click at [264, 113] on button "Apply" at bounding box center [266, 113] width 14 height 7
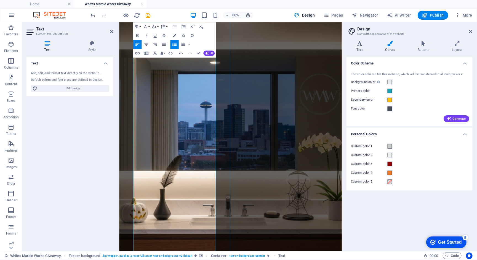
drag, startPoint x: 208, startPoint y: 168, endPoint x: 140, endPoint y: 168, distance: 68.2
click at [174, 36] on icon "button" at bounding box center [174, 35] width 3 height 3
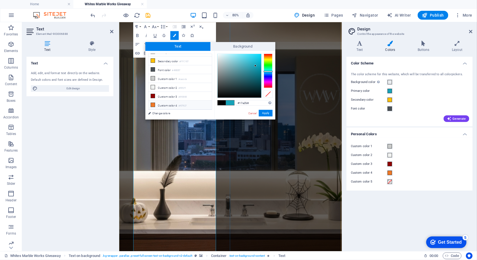
click at [174, 102] on li "Custom color 4 #f07927" at bounding box center [180, 104] width 63 height 9
type input "#f07927"
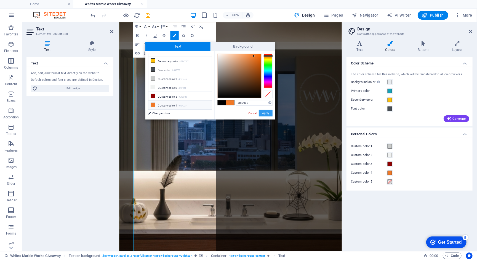
click at [268, 113] on button "Apply" at bounding box center [266, 113] width 14 height 7
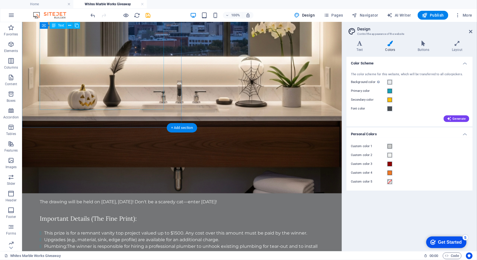
scroll to position [306, 0]
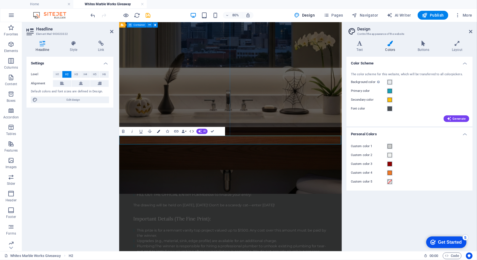
click at [158, 131] on icon "button" at bounding box center [158, 130] width 3 height 3
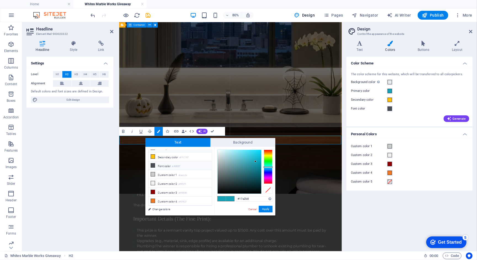
scroll to position [16, 0]
click at [152, 201] on icon at bounding box center [153, 200] width 4 height 4
type input "#f07927"
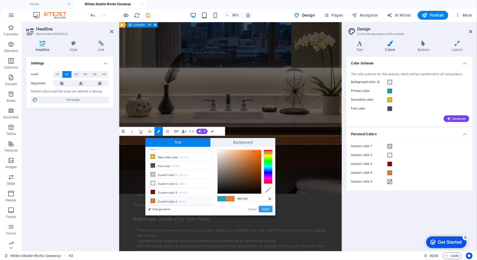
click at [266, 208] on button "Apply" at bounding box center [266, 208] width 14 height 7
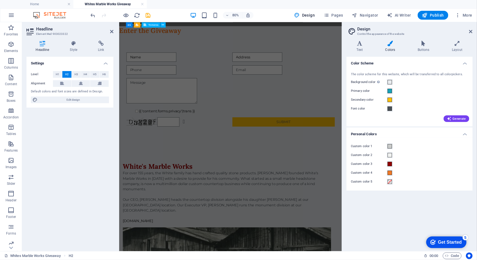
scroll to position [653, 0]
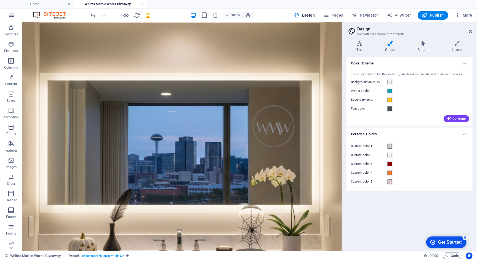
scroll to position [0, 0]
click at [430, 15] on span "Publish" at bounding box center [433, 15] width 22 height 6
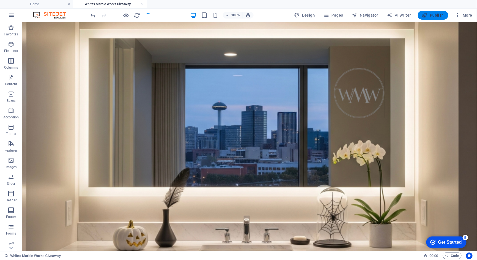
click at [435, 15] on span "Publish" at bounding box center [433, 15] width 22 height 6
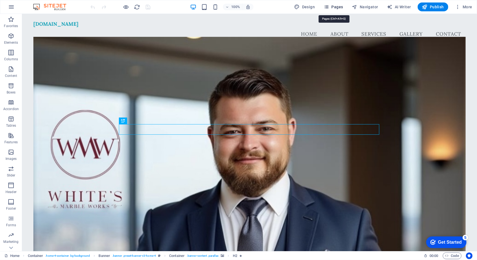
click at [336, 9] on span "Pages" at bounding box center [333, 7] width 19 height 6
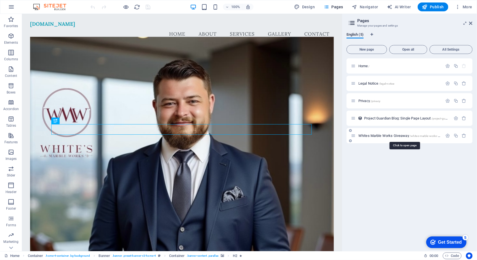
click at [385, 134] on span "Whites Marble Works Giveaway /whites-marble-works-giveaway" at bounding box center [404, 135] width 91 height 4
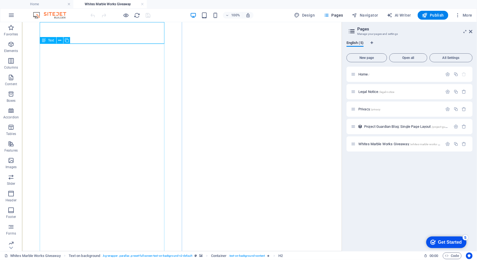
scroll to position [32, 0]
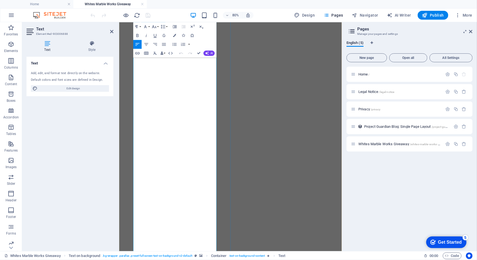
scroll to position [101, 0]
drag, startPoint x: 175, startPoint y: 133, endPoint x: 201, endPoint y: 139, distance: 26.3
copy li "White's Marble Works or [PERSON_NAME] at [PERSON_NAME]'s Marble Works"
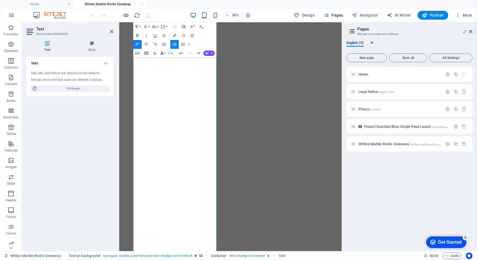
click at [438, 16] on span "Publish" at bounding box center [433, 15] width 22 height 6
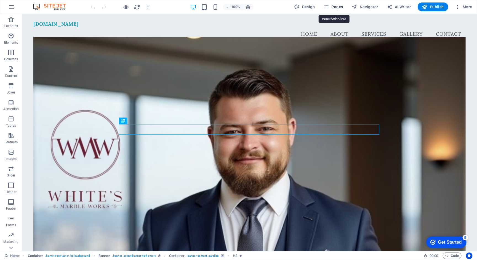
click at [343, 7] on span "Pages" at bounding box center [333, 7] width 19 height 6
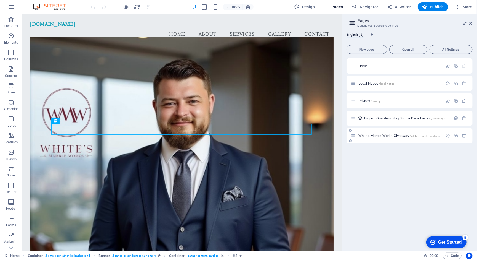
click at [380, 133] on div "Whites Marble Works Giveaway /whites-marble-works-giveaway" at bounding box center [397, 135] width 92 height 6
click at [380, 135] on span "Whites Marble Works Giveaway /whites-marble-works-giveaway" at bounding box center [404, 135] width 91 height 4
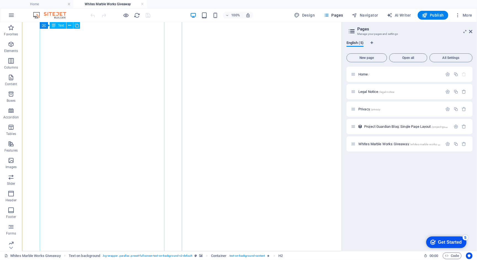
scroll to position [45, 0]
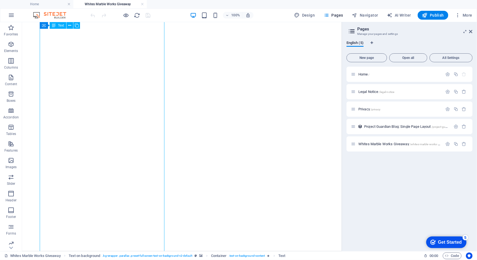
drag, startPoint x: 139, startPoint y: 185, endPoint x: 92, endPoint y: 184, distance: 46.7
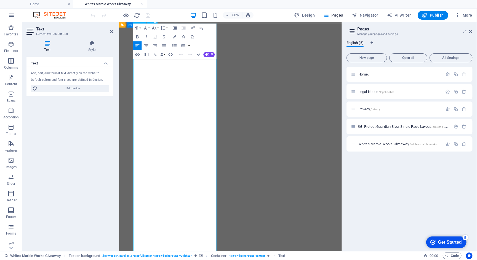
scroll to position [37, 0]
drag, startPoint x: 233, startPoint y: 244, endPoint x: 134, endPoint y: 238, distance: 99.6
copy span "Follow both Facebook pages [PERSON_NAME]'s Marble Works and [PERSON_NAME] at [P…"
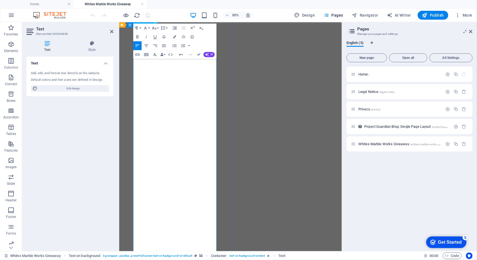
click at [174, 44] on icon "button" at bounding box center [175, 45] width 4 height 3
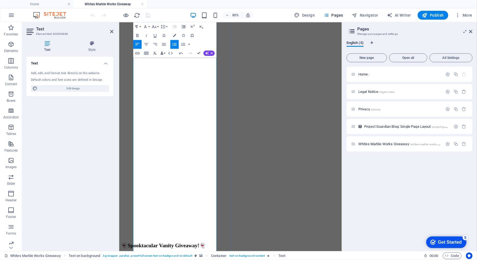
scroll to position [135, 0]
click at [440, 15] on span "Publish" at bounding box center [433, 15] width 22 height 6
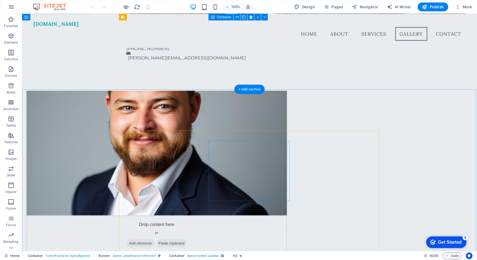
scroll to position [99, 0]
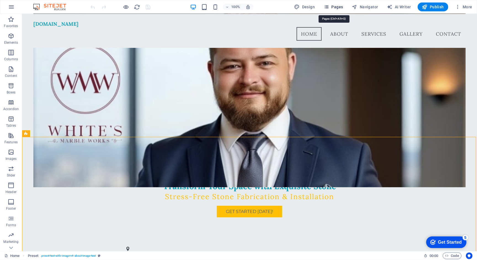
click at [335, 9] on span "Pages" at bounding box center [333, 7] width 19 height 6
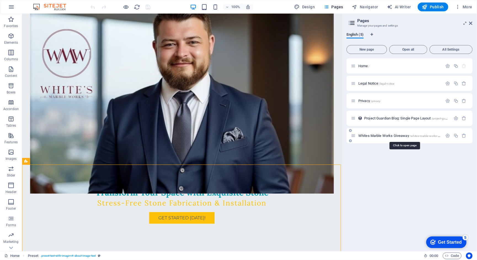
click at [389, 135] on span "Whites Marble Works Giveaway /whites-marble-works-giveaway" at bounding box center [404, 135] width 91 height 4
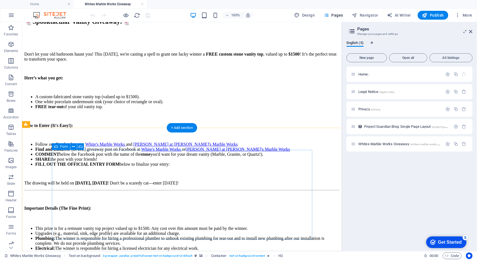
scroll to position [327, 0]
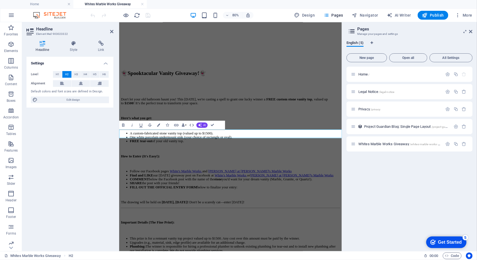
click at [159, 123] on icon "button" at bounding box center [158, 124] width 3 height 3
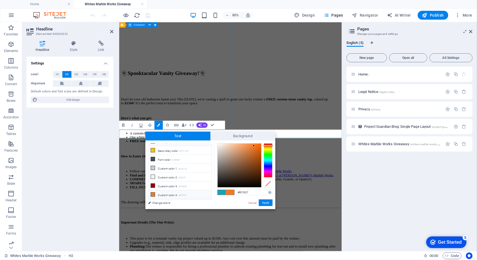
scroll to position [16, 0]
click at [163, 185] on li "Custom color 3 #910000" at bounding box center [180, 185] width 63 height 9
type input "#910000"
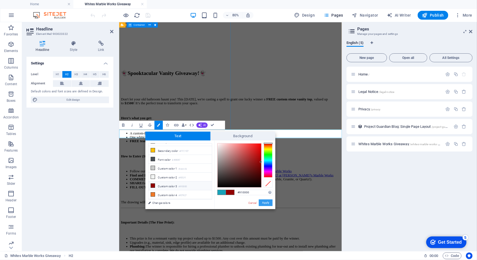
click at [266, 201] on button "Apply" at bounding box center [266, 202] width 14 height 7
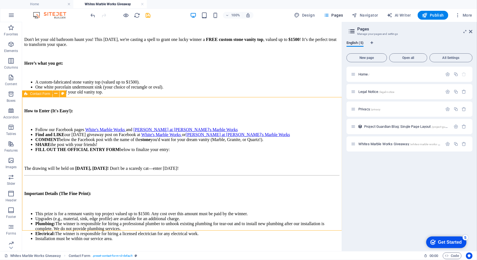
scroll to position [359, 0]
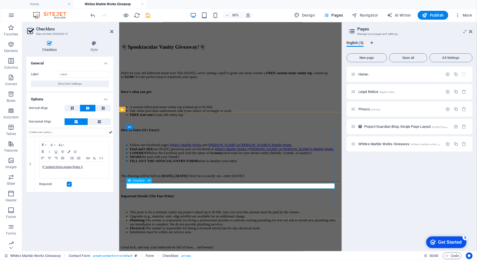
drag, startPoint x: 88, startPoint y: 166, endPoint x: 39, endPoint y: 165, distance: 48.6
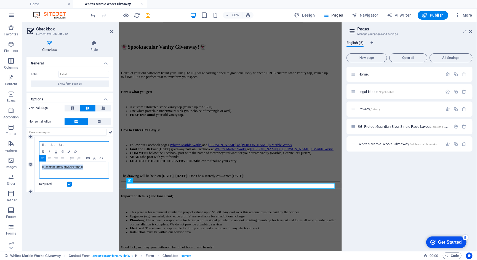
click at [39, 165] on div "Paragraph Format Normal Heading 1 Heading 2 Heading 3 Heading 4 Heading 5 Headi…" at bounding box center [74, 159] width 70 height 37
click at [69, 184] on label at bounding box center [69, 183] width 5 height 5
click at [0, 0] on input "Required" at bounding box center [0, 0] width 0 height 0
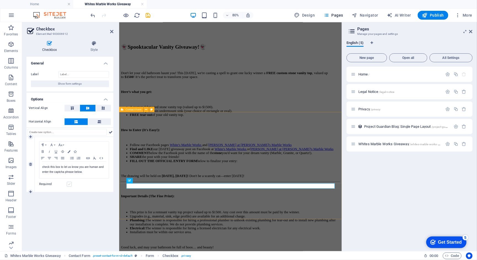
click at [70, 185] on label at bounding box center [69, 183] width 5 height 5
click at [0, 0] on input "Required" at bounding box center [0, 0] width 0 height 0
click at [435, 16] on span "Publish" at bounding box center [433, 15] width 22 height 6
